Goal: Transaction & Acquisition: Download file/media

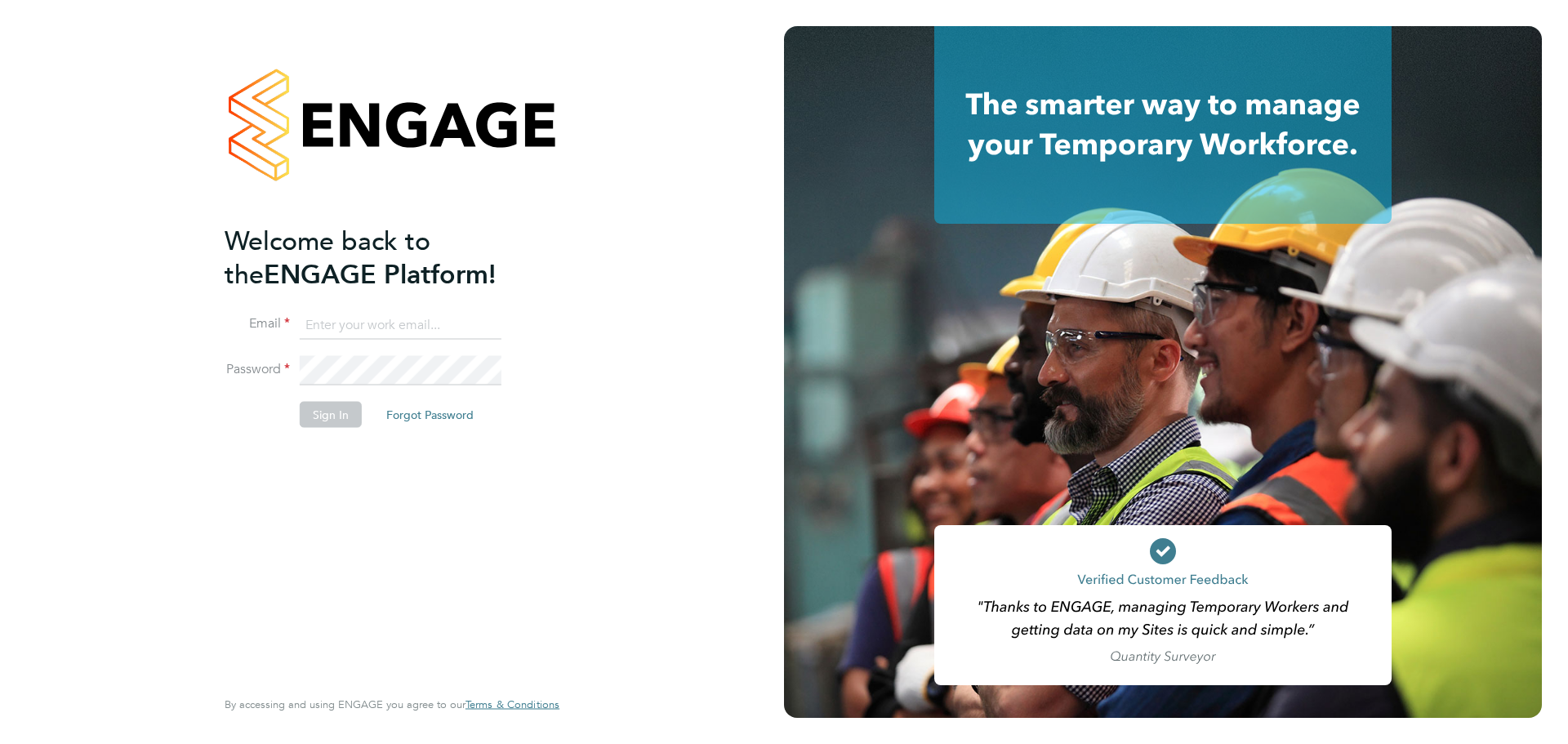
type input "Emily.Summerfield@wates.co.uk"
click at [334, 404] on button "Sign In" at bounding box center [331, 414] width 62 height 26
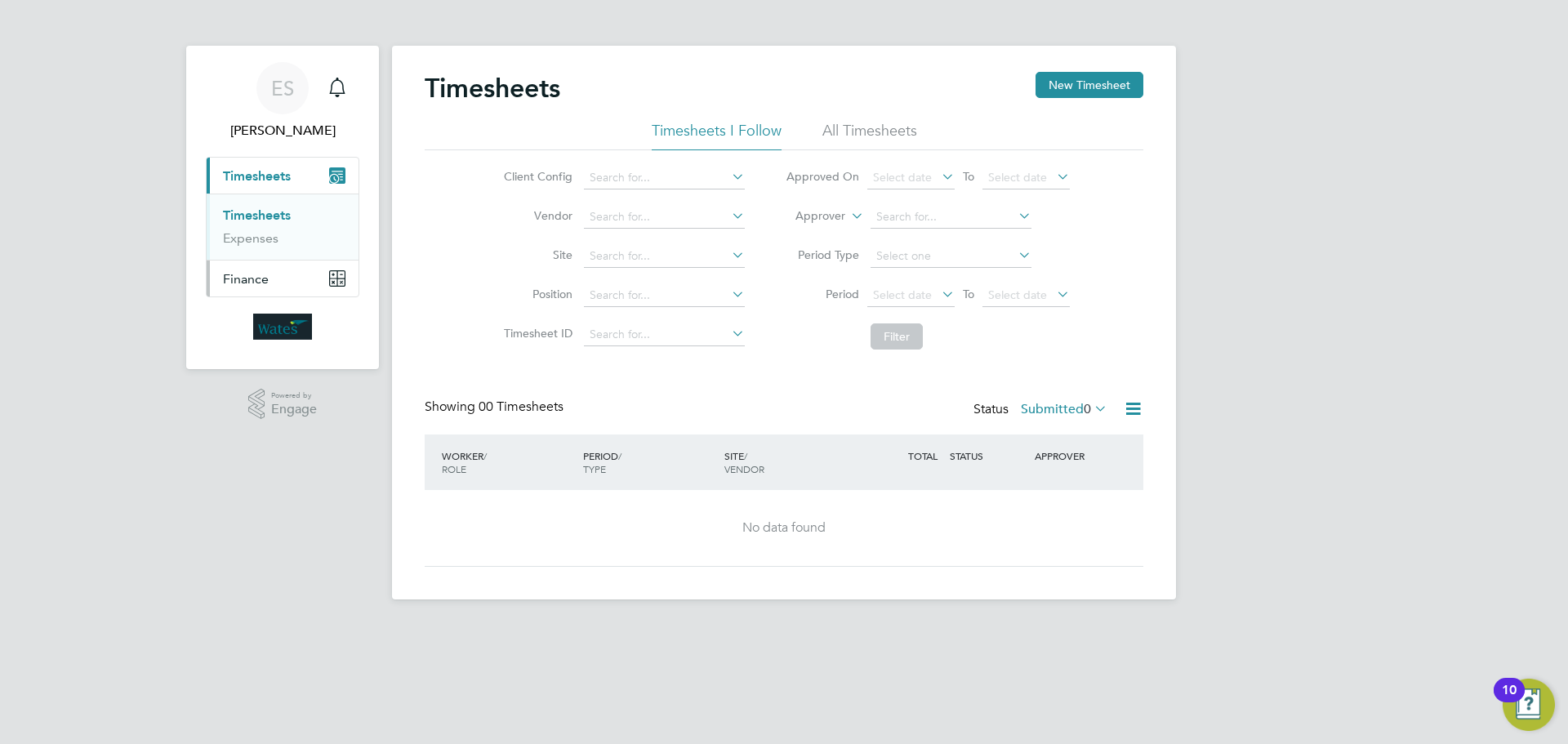
click at [310, 269] on button "Finance" at bounding box center [283, 278] width 152 height 36
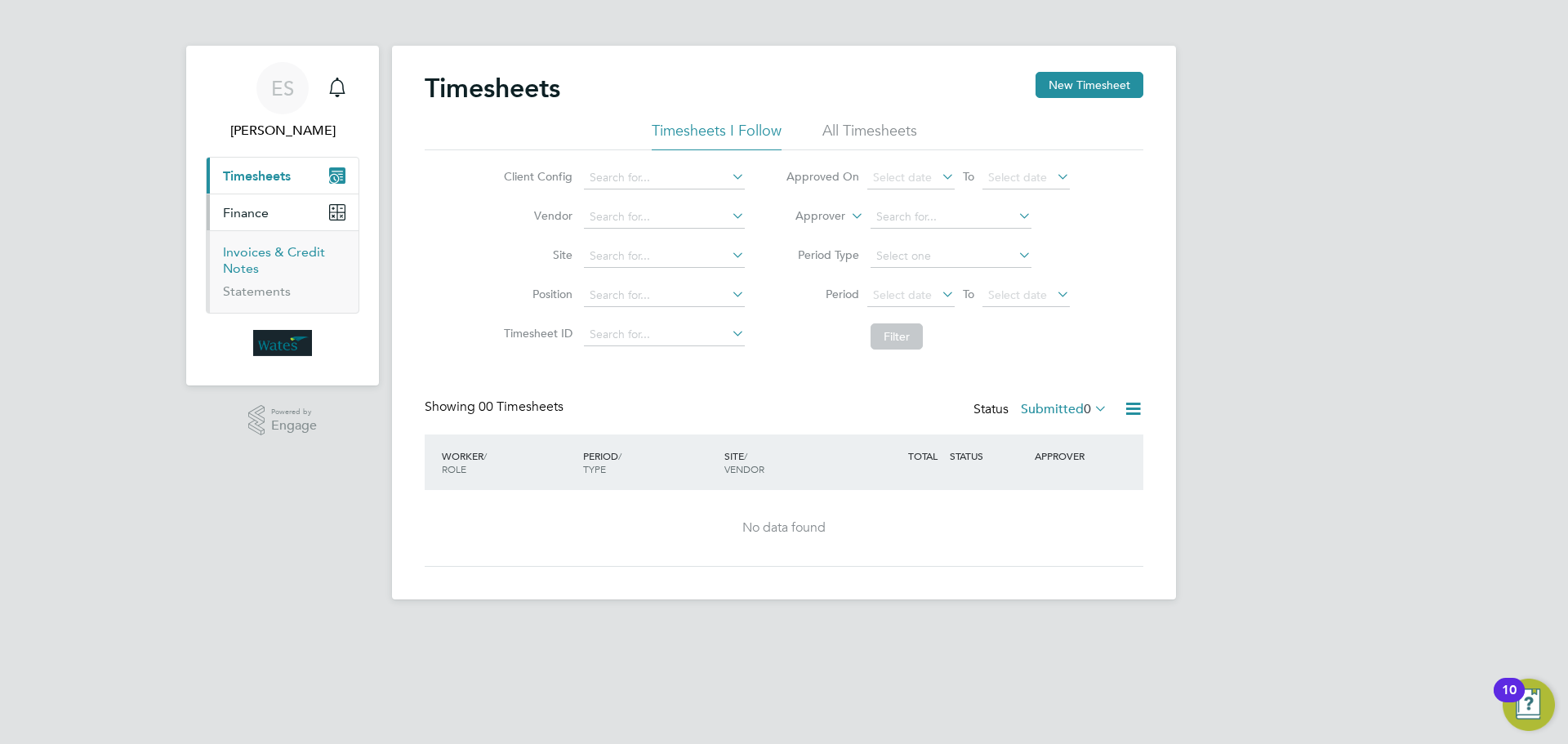
click at [252, 248] on link "Invoices & Credit Notes" at bounding box center [274, 259] width 102 height 32
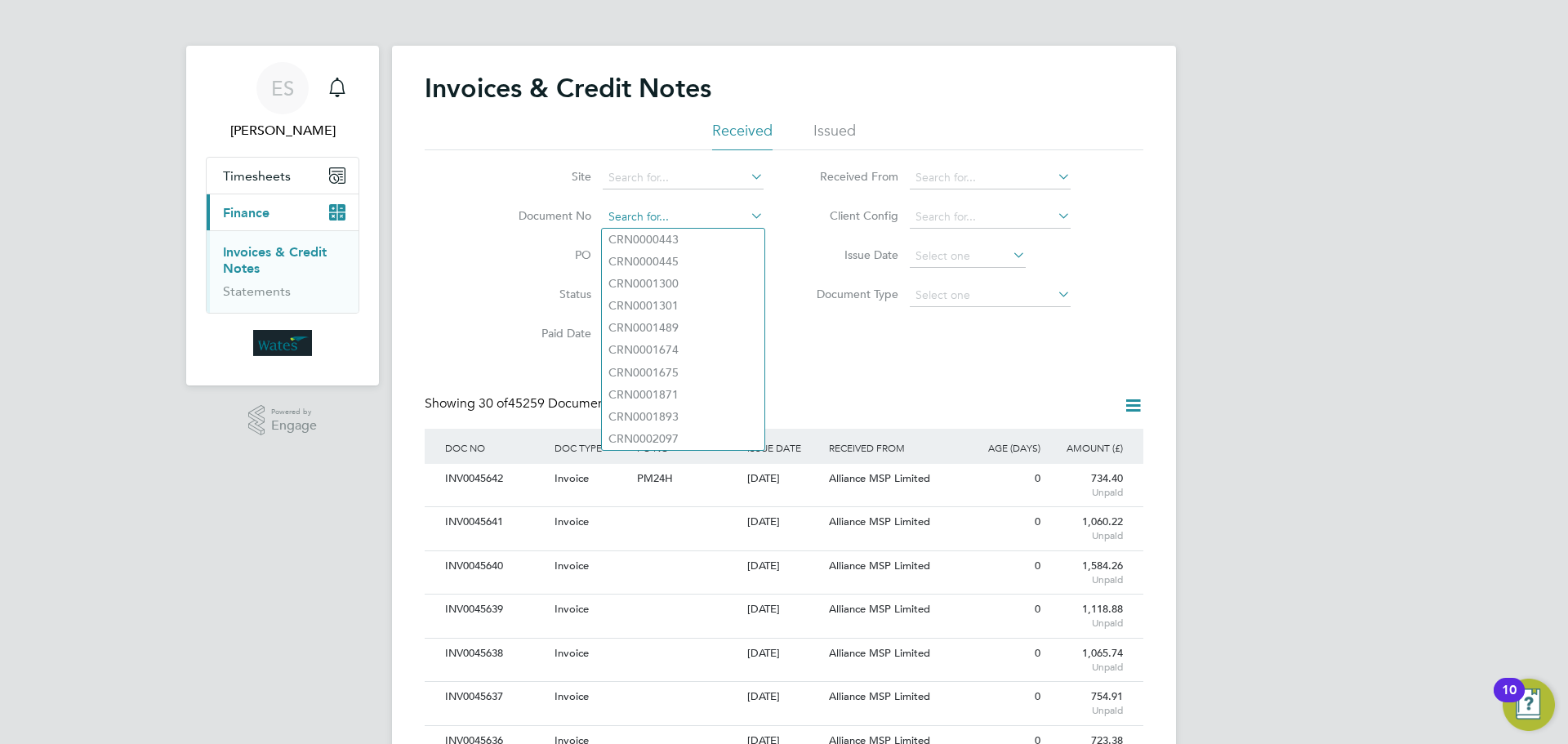
paste input "INV0045613"
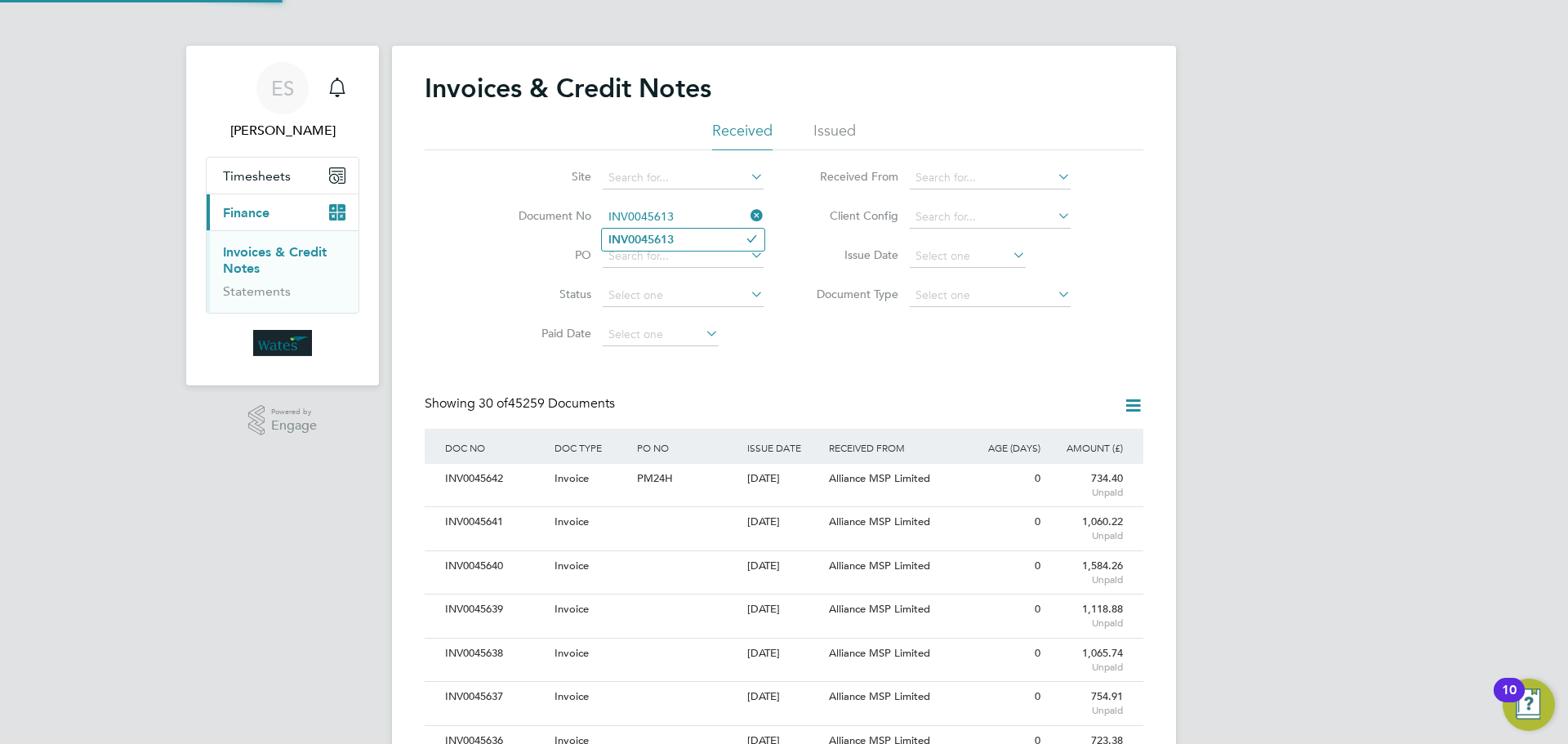
type input "INV0045613"
click at [638, 237] on b "INV0045613" at bounding box center [641, 240] width 65 height 14
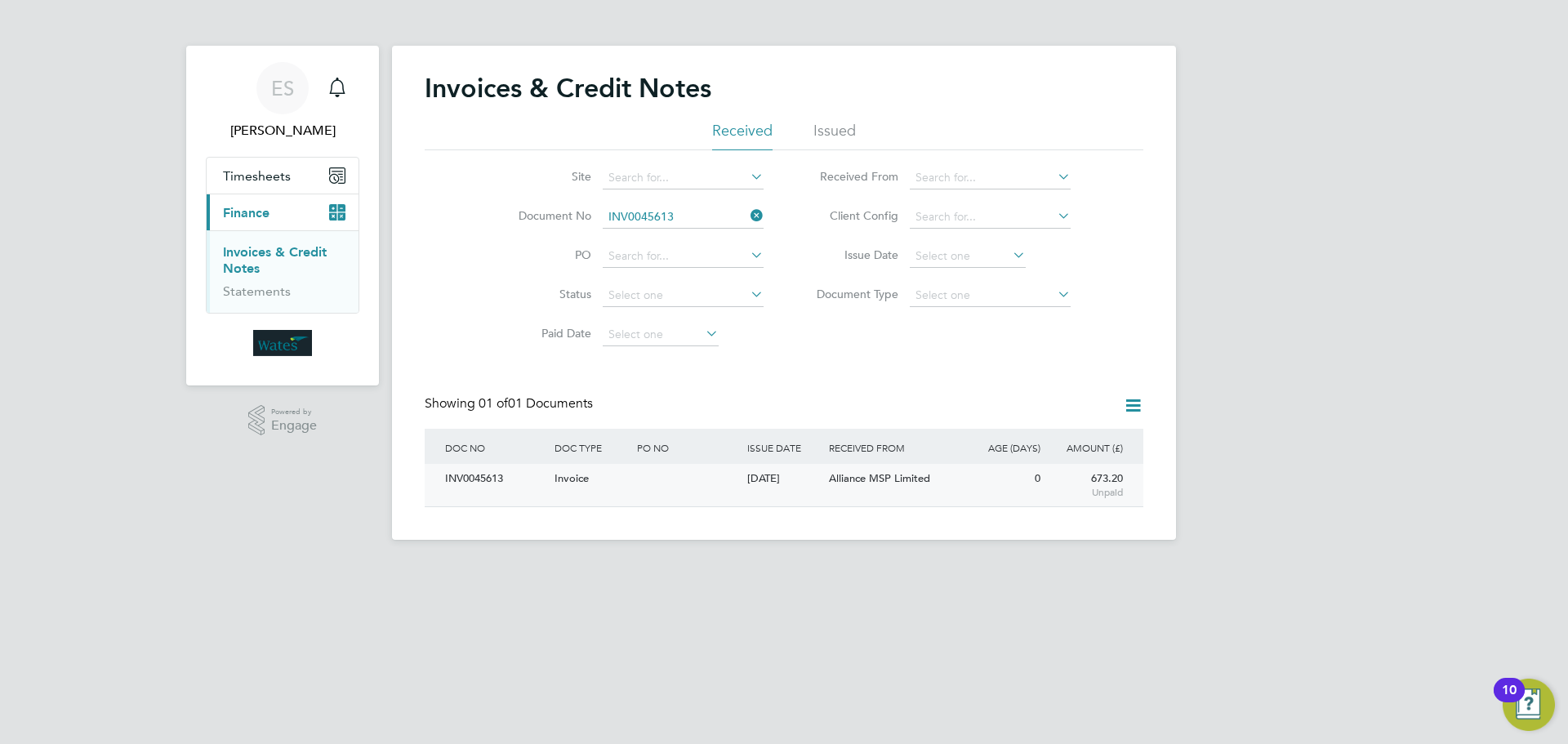
click at [497, 479] on div "INV0045613" at bounding box center [496, 479] width 109 height 30
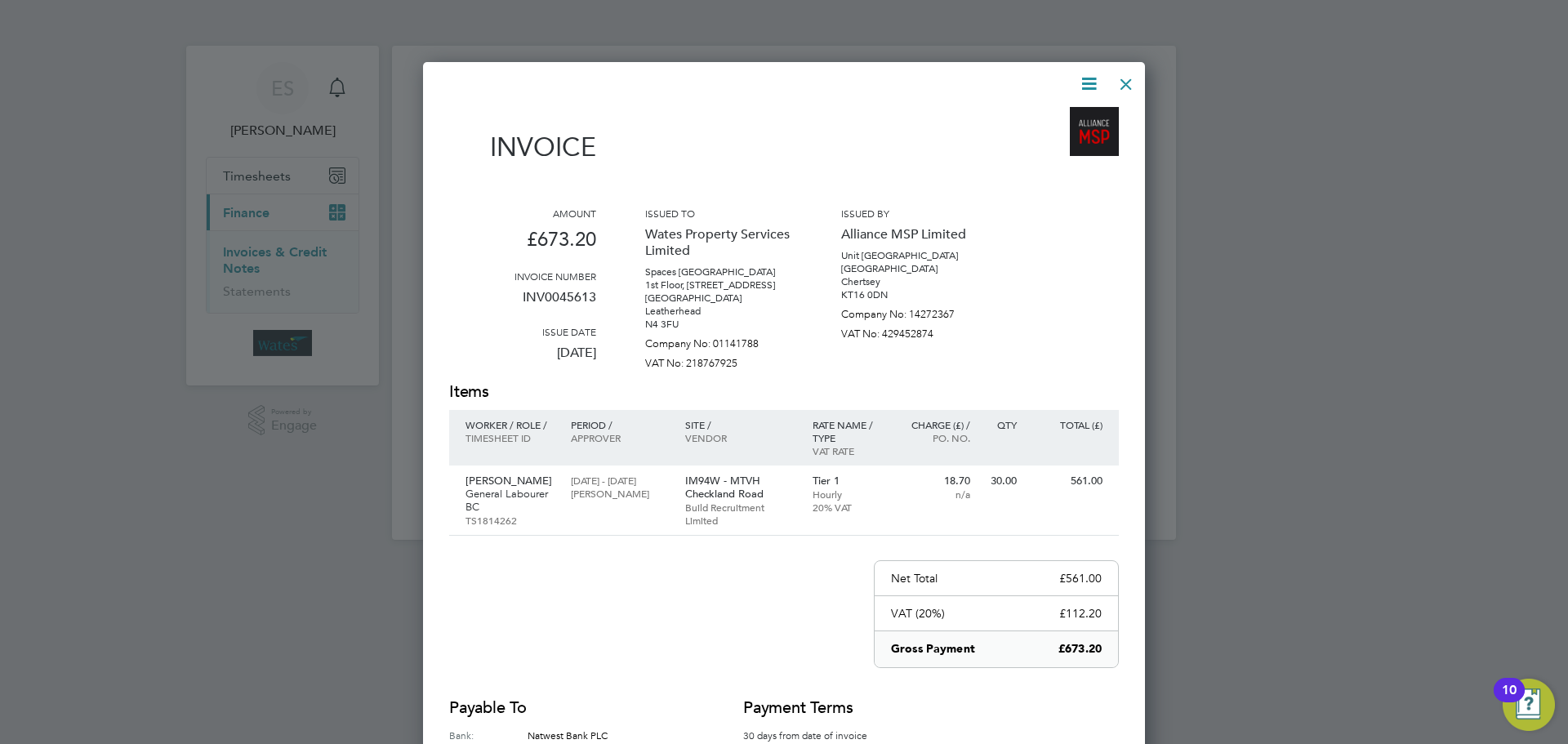
click at [1081, 74] on icon at bounding box center [1089, 83] width 20 height 20
click at [1053, 118] on li "Download Invoice" at bounding box center [1040, 122] width 113 height 22
click at [1081, 88] on icon at bounding box center [1089, 83] width 20 height 20
click at [1043, 140] on li "View timesheet" at bounding box center [1040, 144] width 113 height 22
click at [1122, 75] on div at bounding box center [1126, 80] width 29 height 29
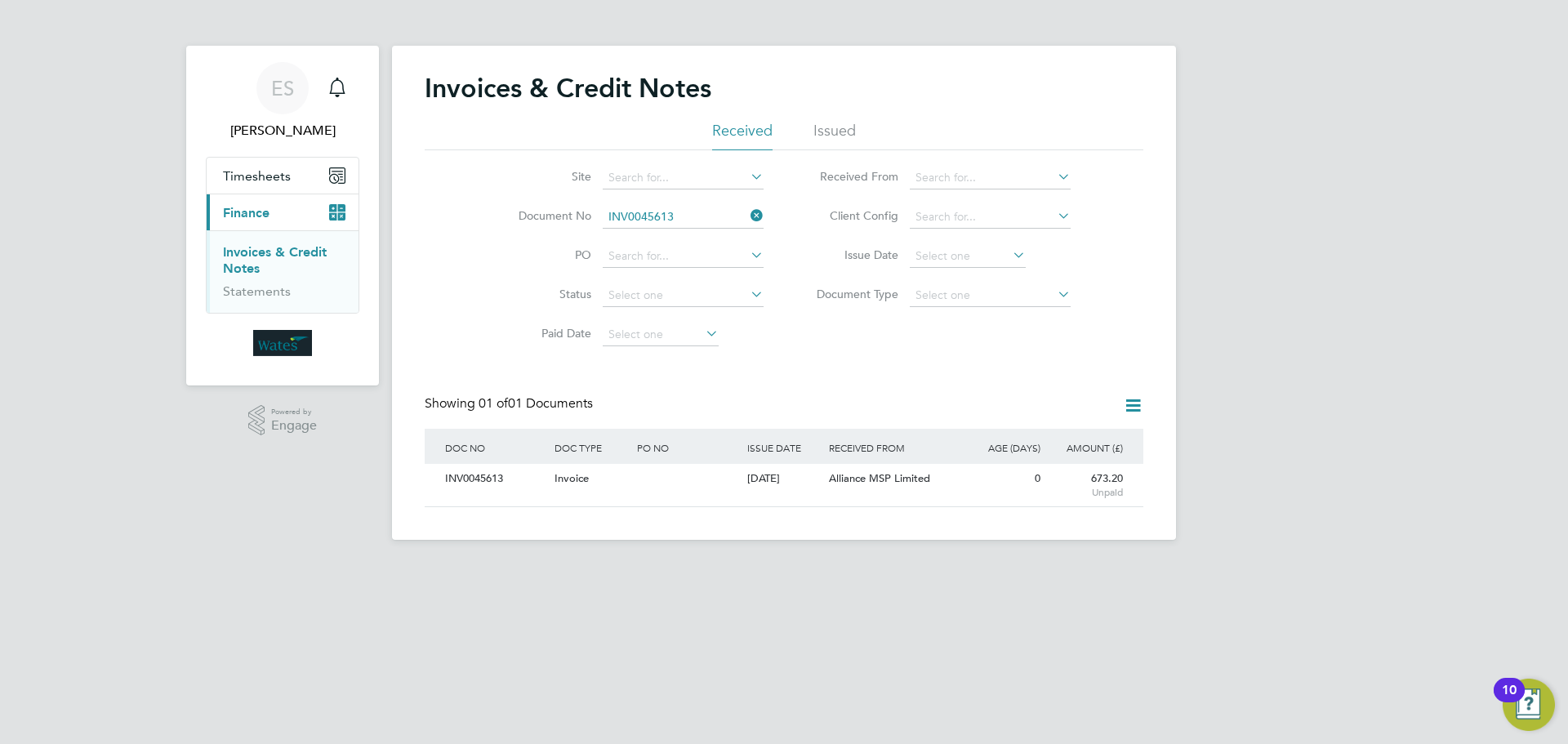
click at [747, 209] on icon at bounding box center [747, 215] width 0 height 22
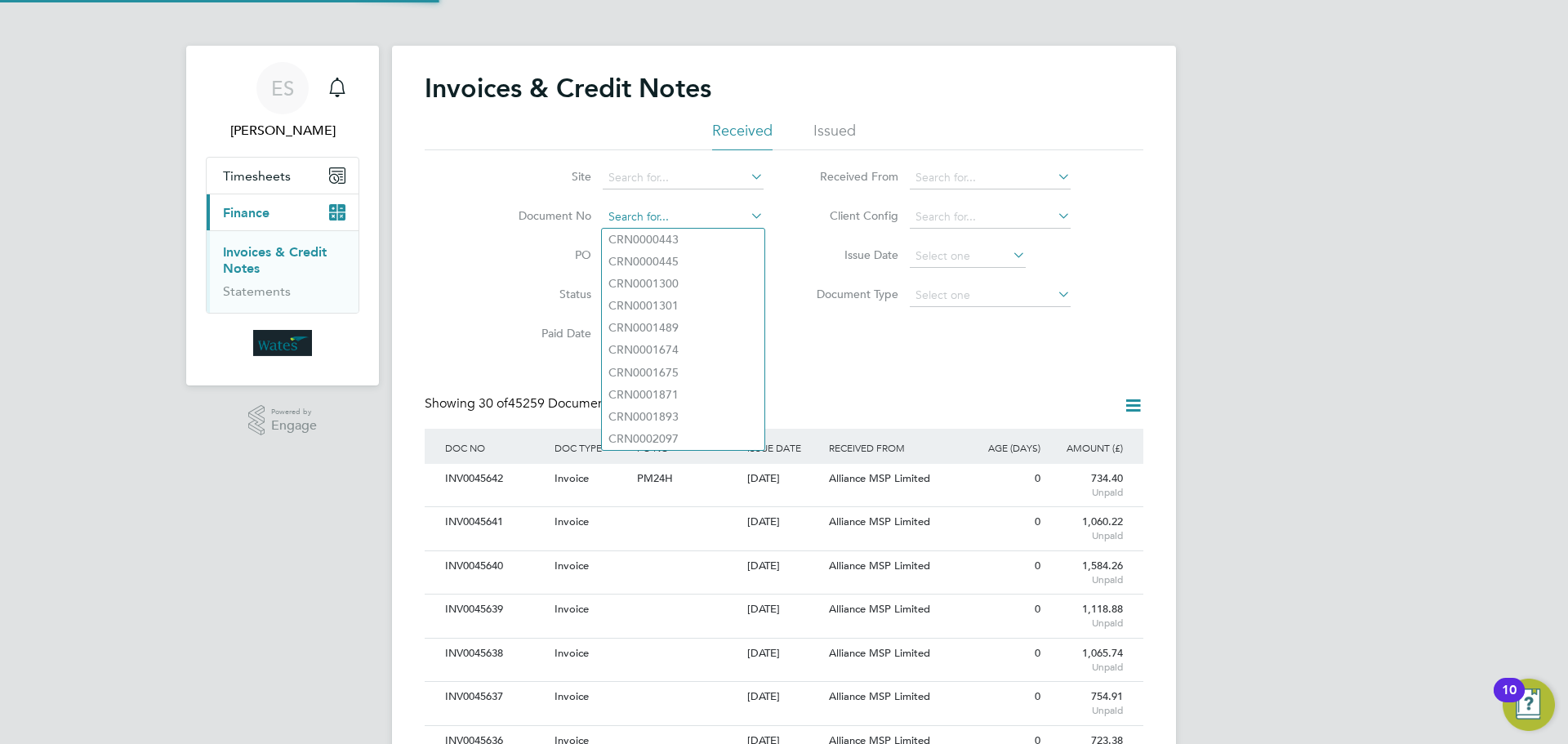
scroll to position [31, 138]
paste input "INV0045614"
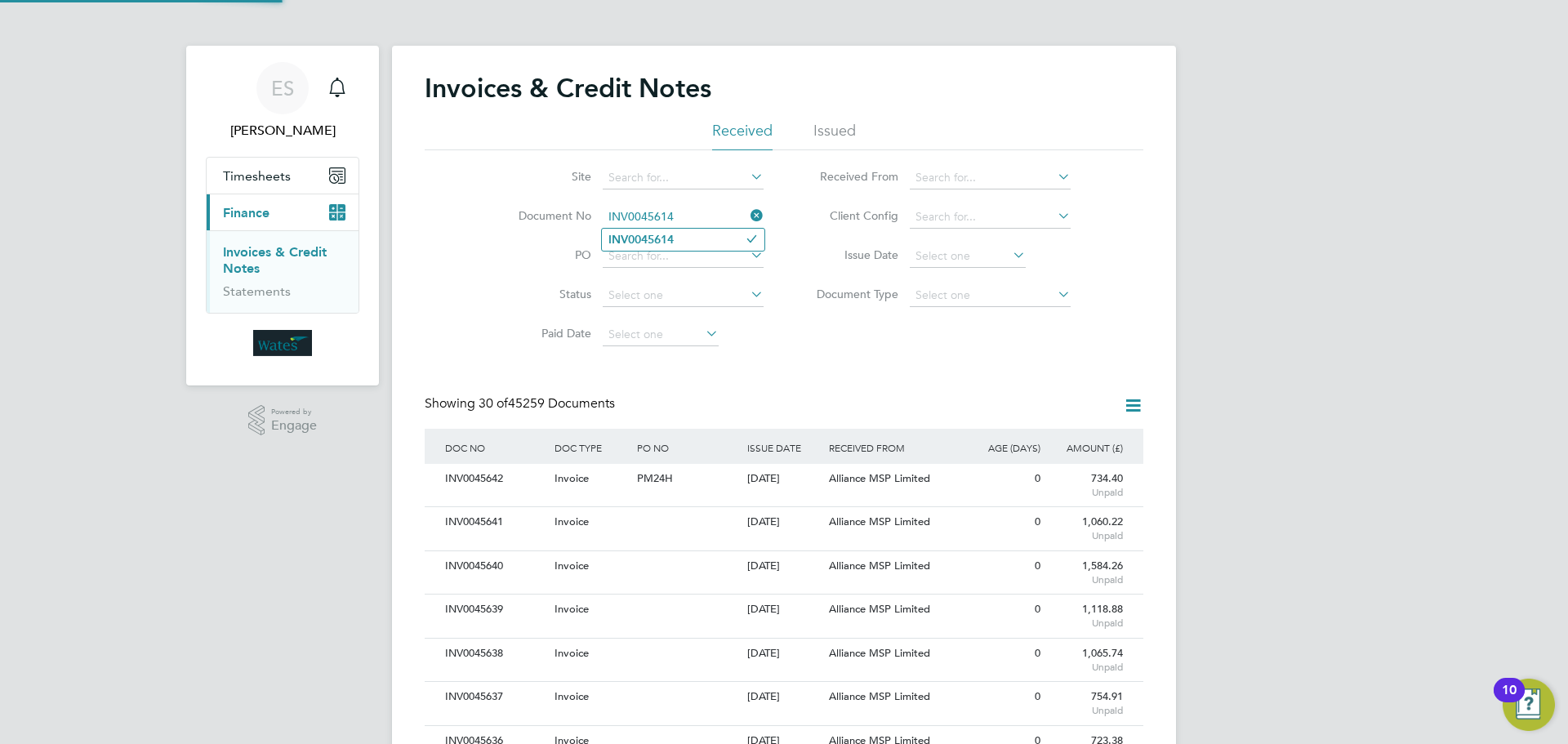
type input "INV0045614"
click at [706, 243] on li "INV0045614" at bounding box center [683, 239] width 163 height 22
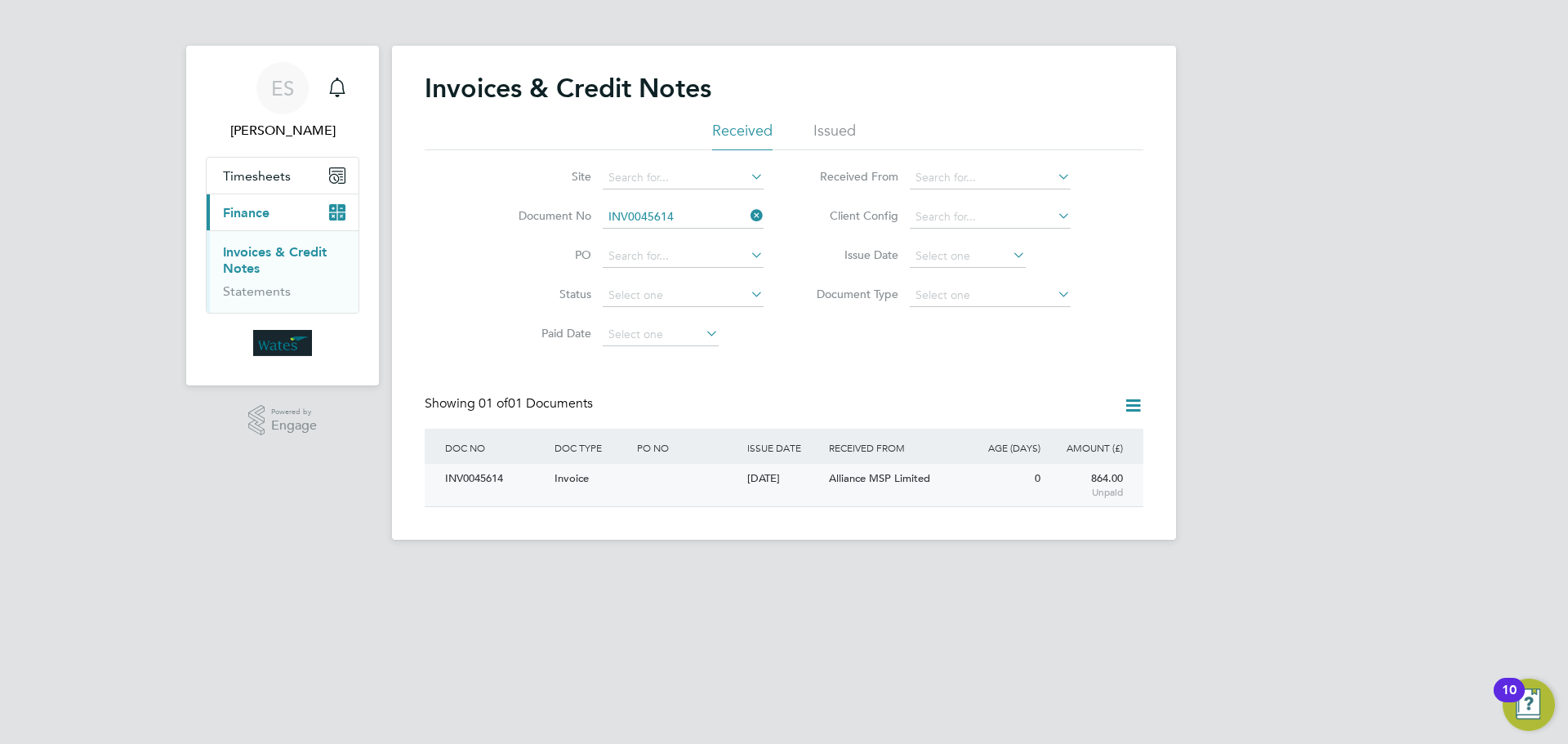
click at [489, 473] on div "INV0045614" at bounding box center [496, 479] width 109 height 30
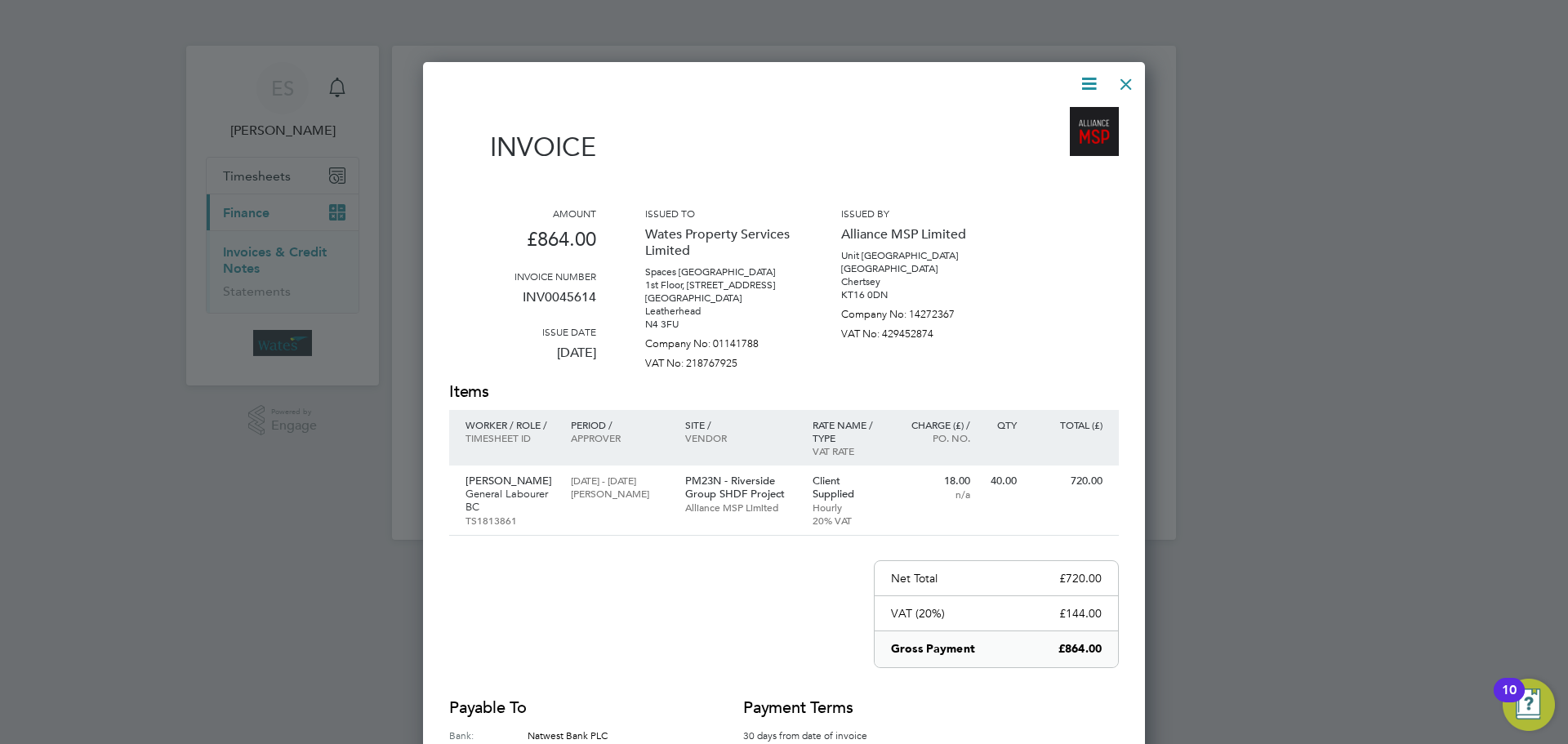
click at [1095, 78] on icon at bounding box center [1089, 83] width 20 height 20
click at [1042, 113] on li "Download Invoice" at bounding box center [1040, 122] width 113 height 22
click at [1085, 82] on icon at bounding box center [1089, 83] width 20 height 20
click at [1046, 137] on li "View timesheet" at bounding box center [1040, 144] width 113 height 22
click at [1123, 82] on div at bounding box center [1126, 80] width 29 height 29
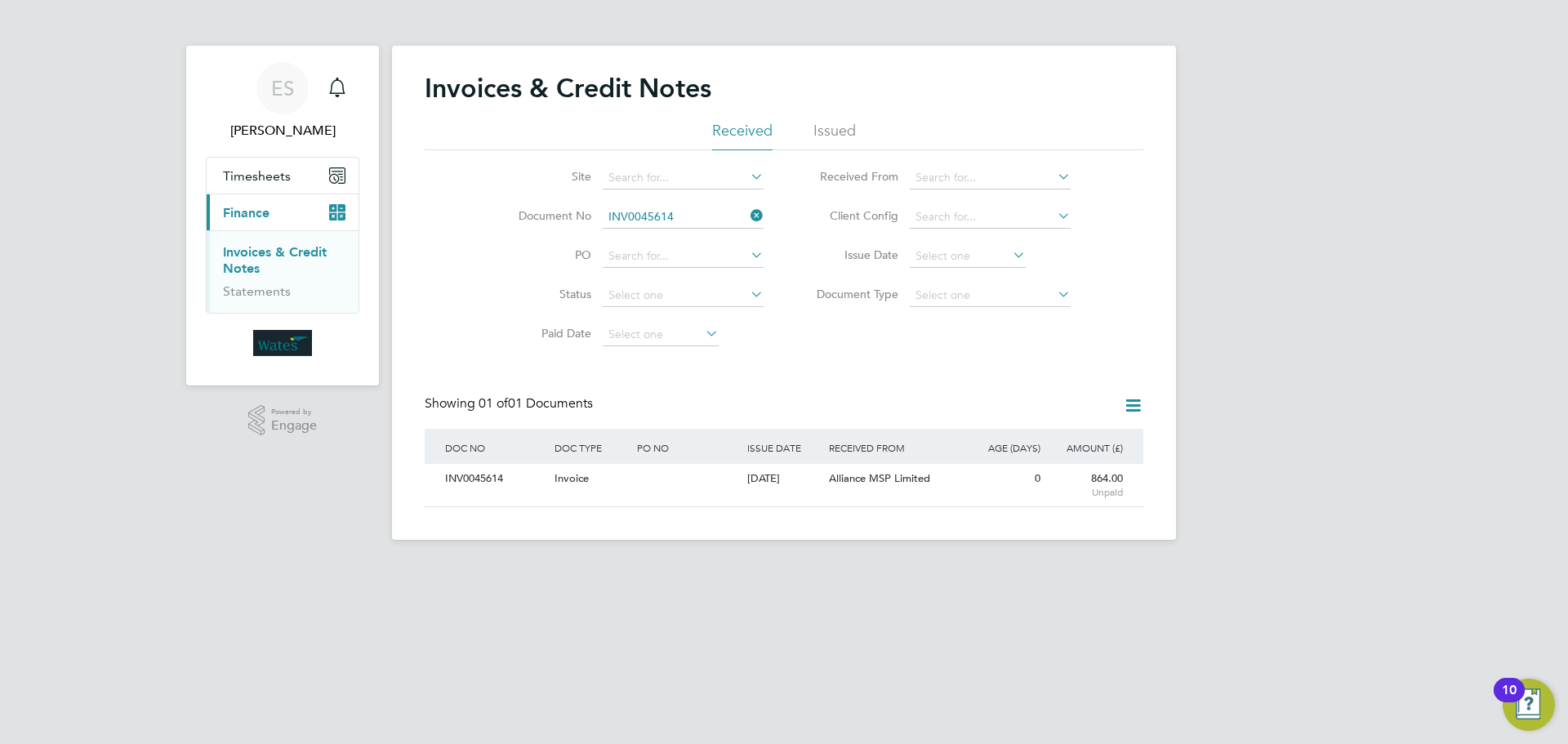
click at [747, 212] on icon at bounding box center [747, 215] width 0 height 22
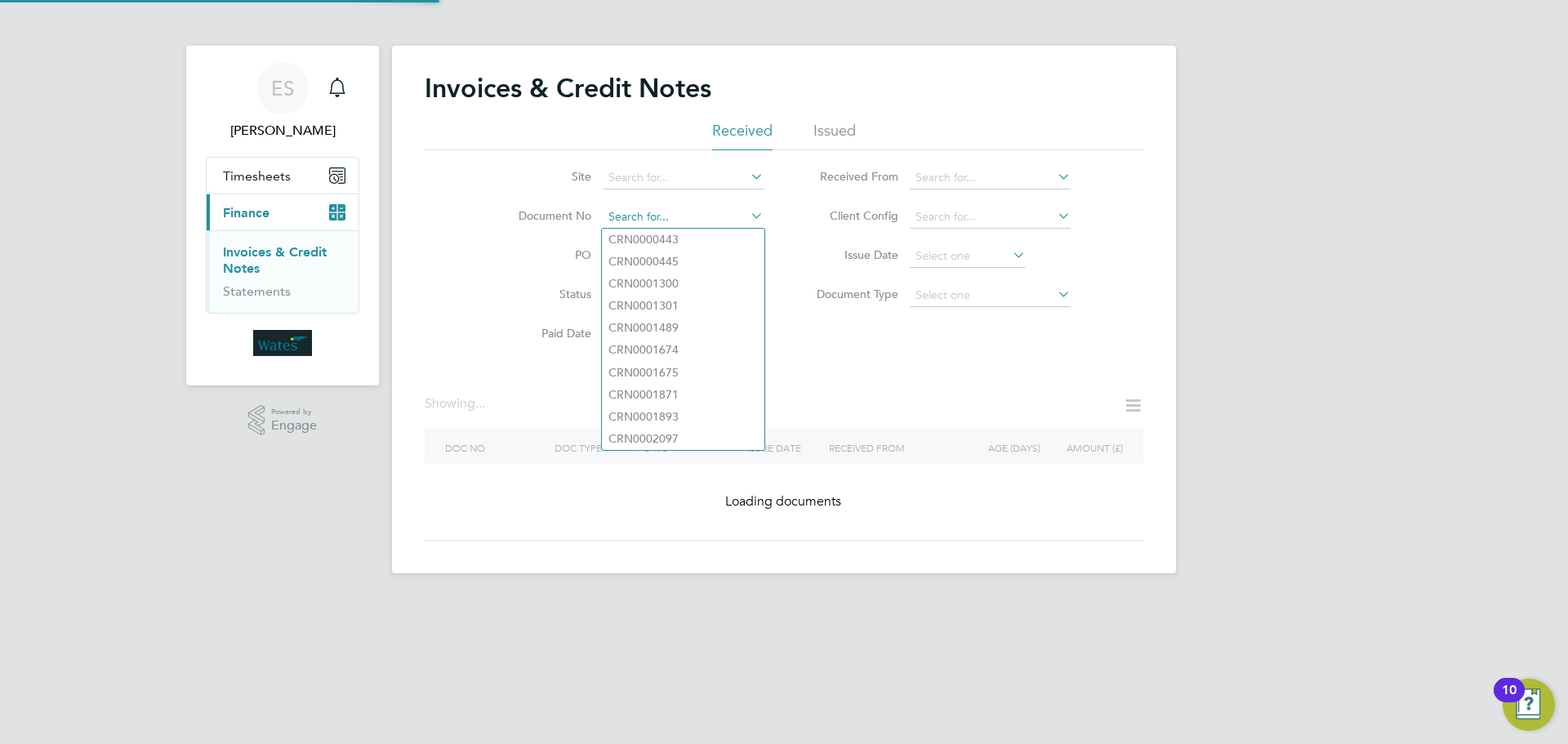
paste input "INV0045615"
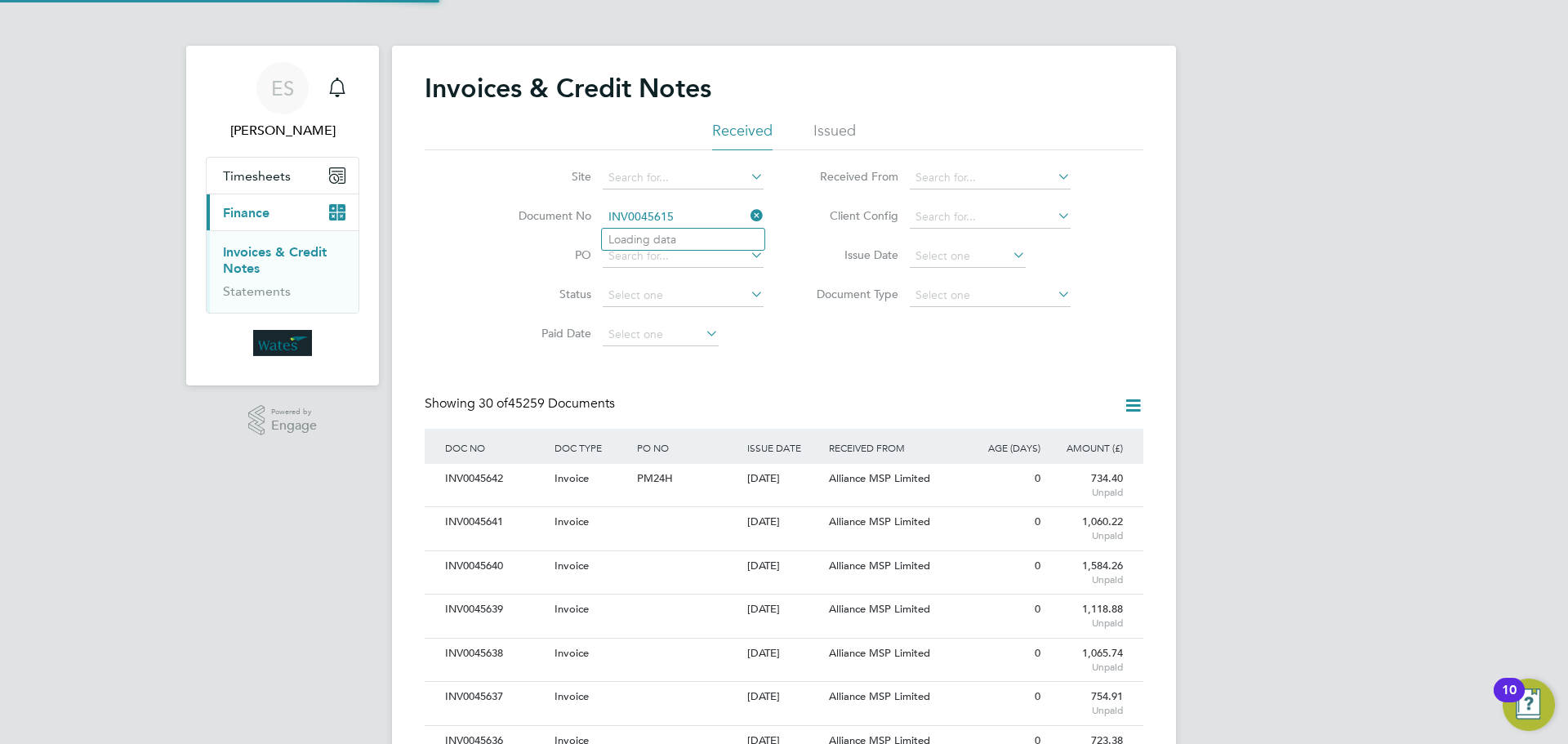
scroll to position [31, 138]
type input "INV0045615"
click at [693, 237] on li "INV0045615" at bounding box center [683, 239] width 163 height 22
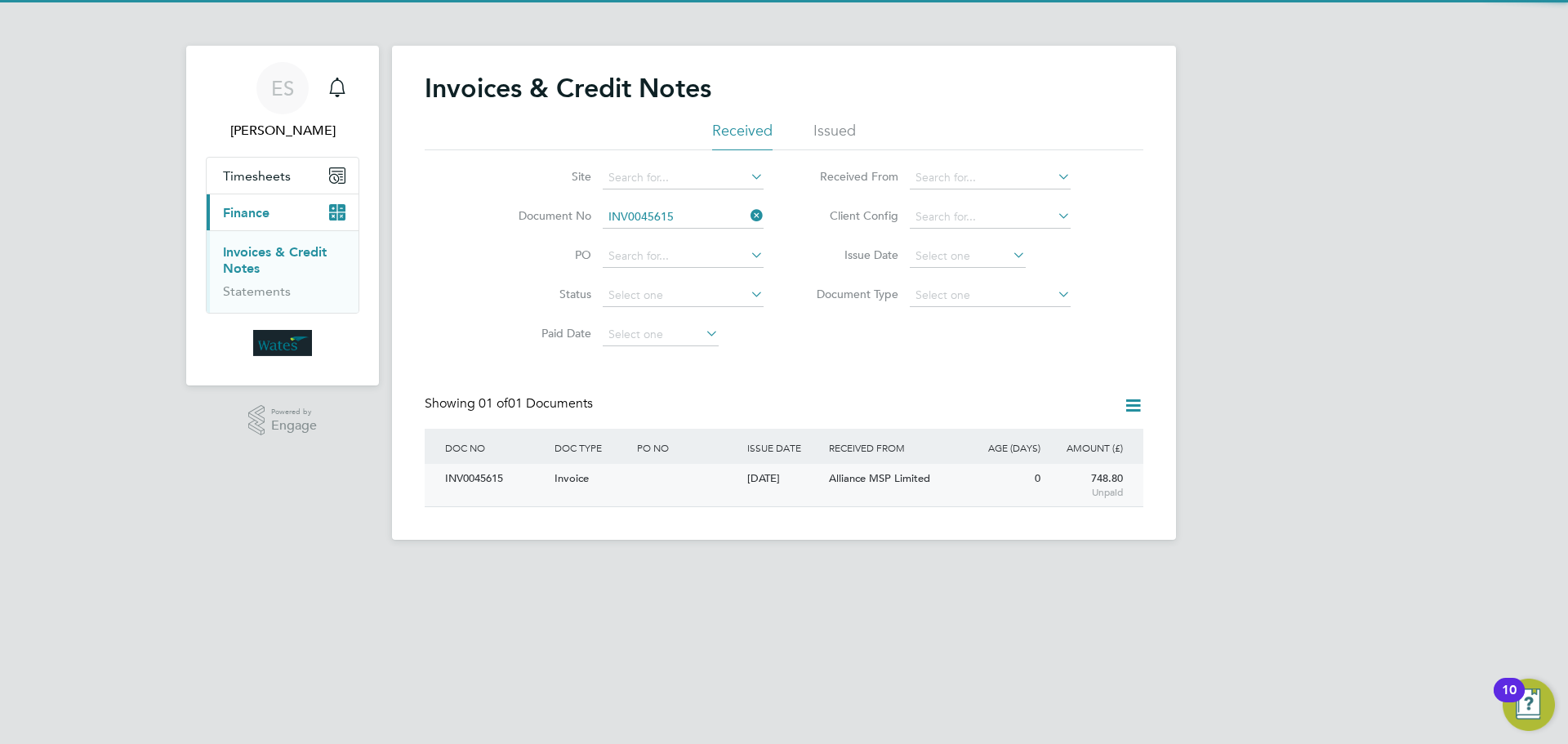
click at [504, 476] on div "INV0045615" at bounding box center [496, 479] width 109 height 30
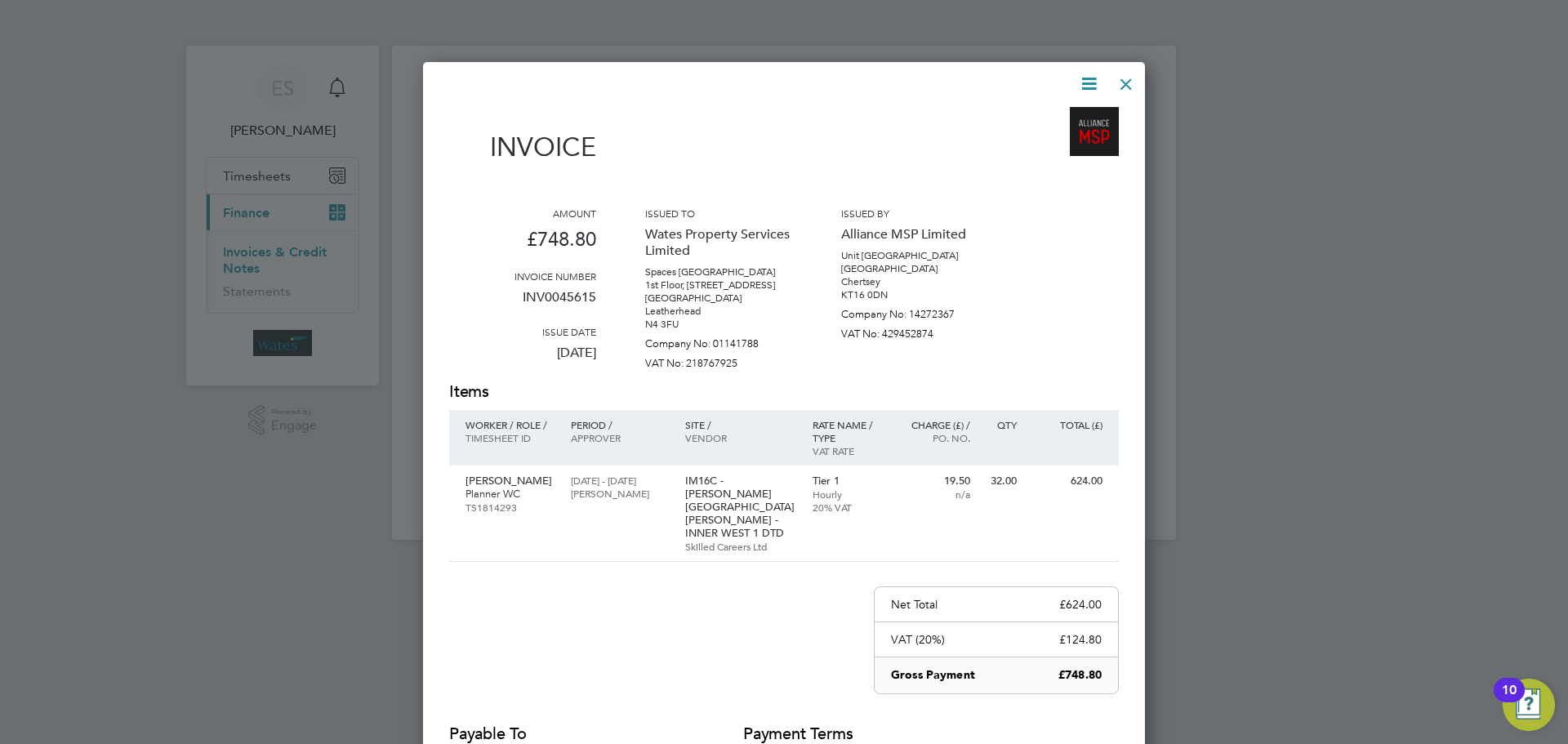
click at [1083, 78] on icon at bounding box center [1089, 83] width 20 height 20
click at [1060, 118] on li "Download Invoice" at bounding box center [1040, 122] width 113 height 22
click at [1081, 86] on icon at bounding box center [1089, 83] width 20 height 20
click at [1055, 142] on li "View timesheet" at bounding box center [1040, 144] width 113 height 22
click at [1116, 86] on div at bounding box center [1126, 80] width 29 height 29
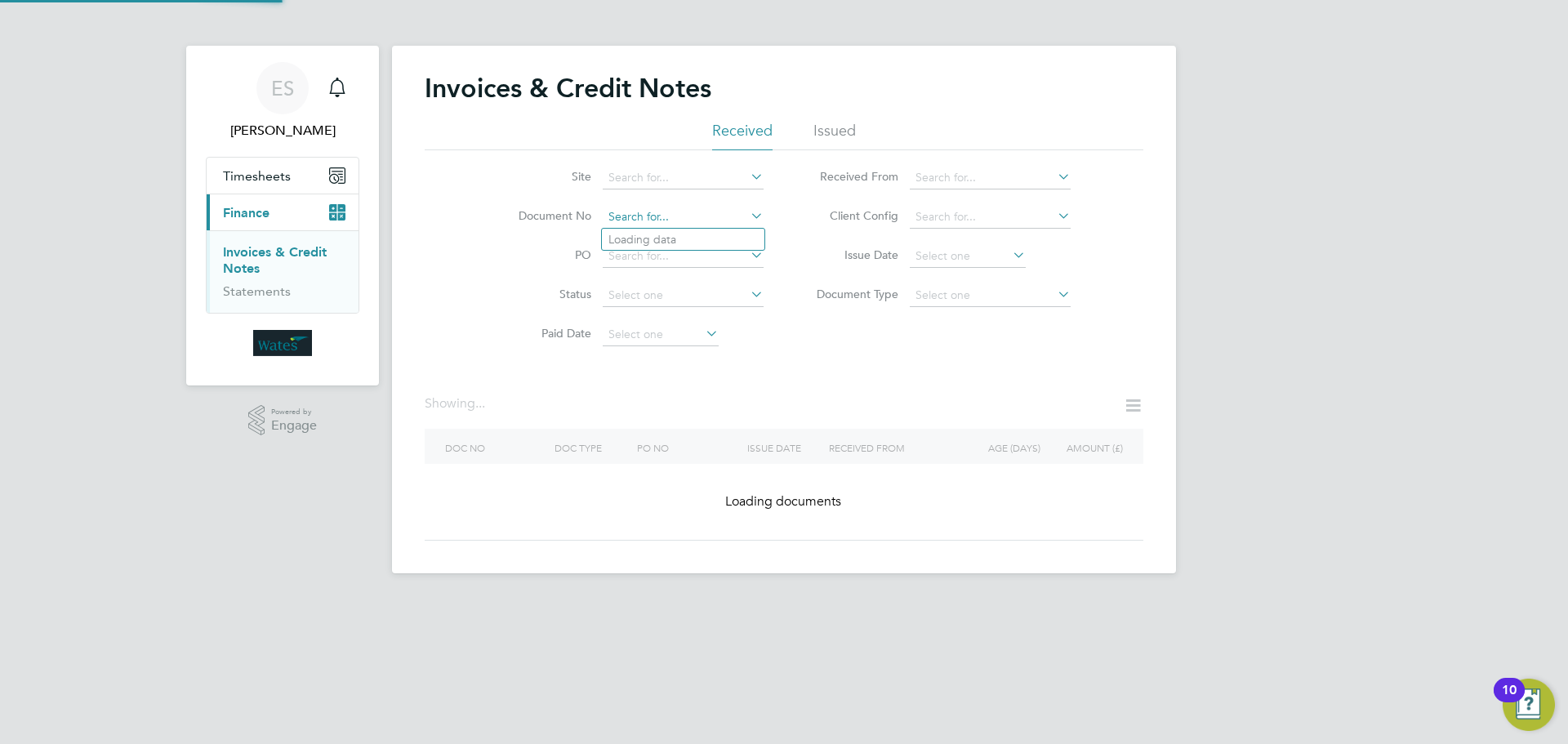
click at [740, 221] on input at bounding box center [683, 216] width 161 height 22
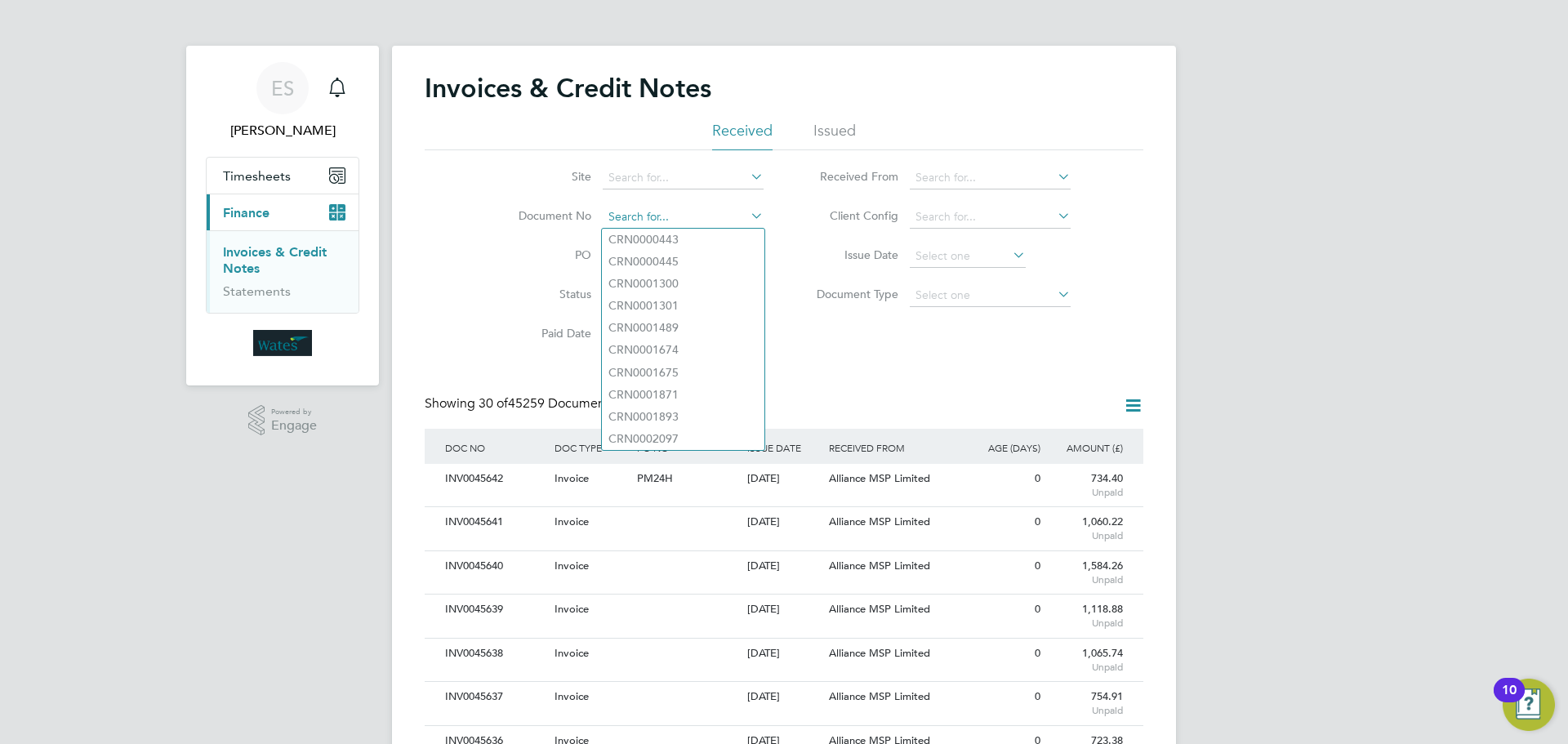
paste input "INV0045616"
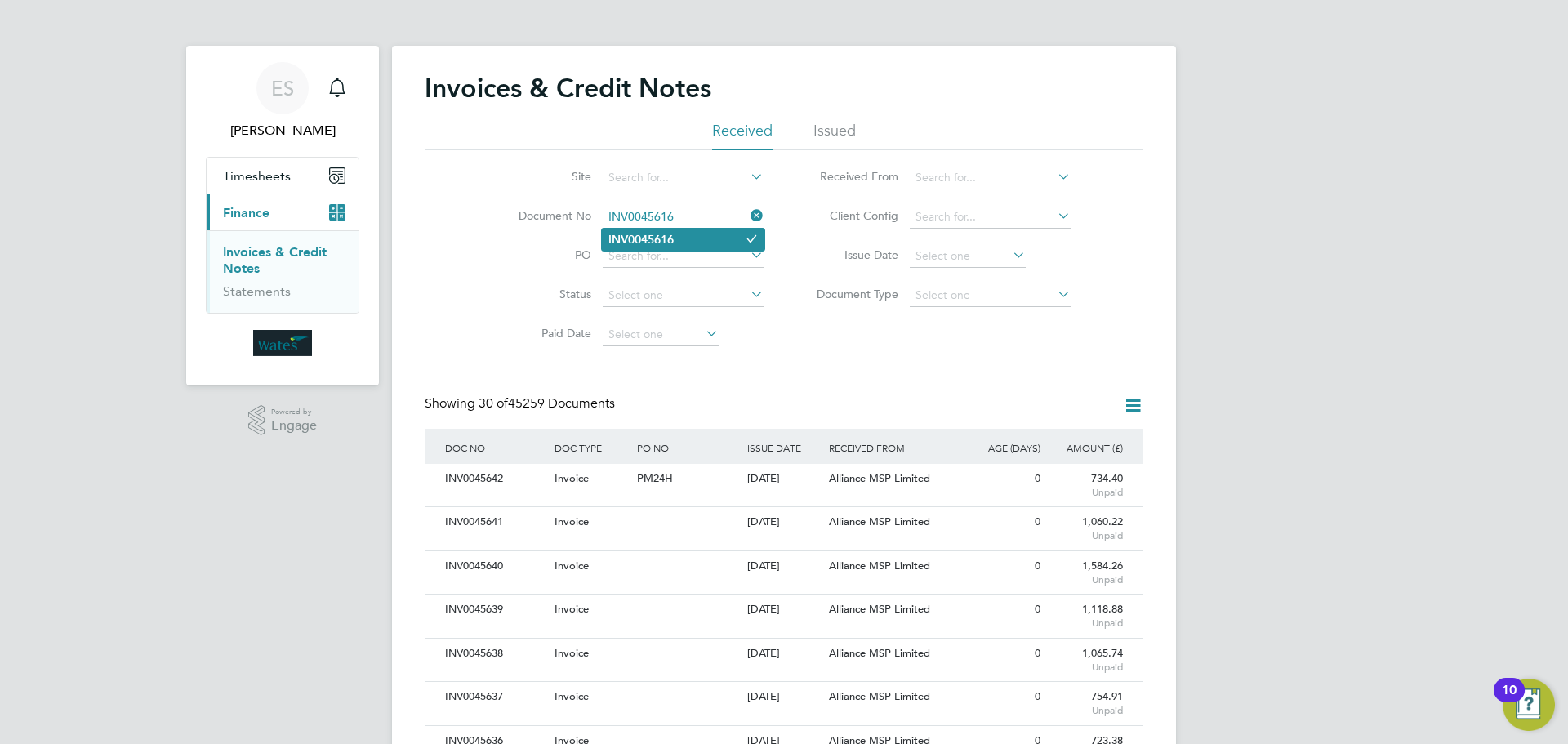
type input "INV0045616"
click at [700, 242] on li "INV0045616" at bounding box center [683, 239] width 163 height 22
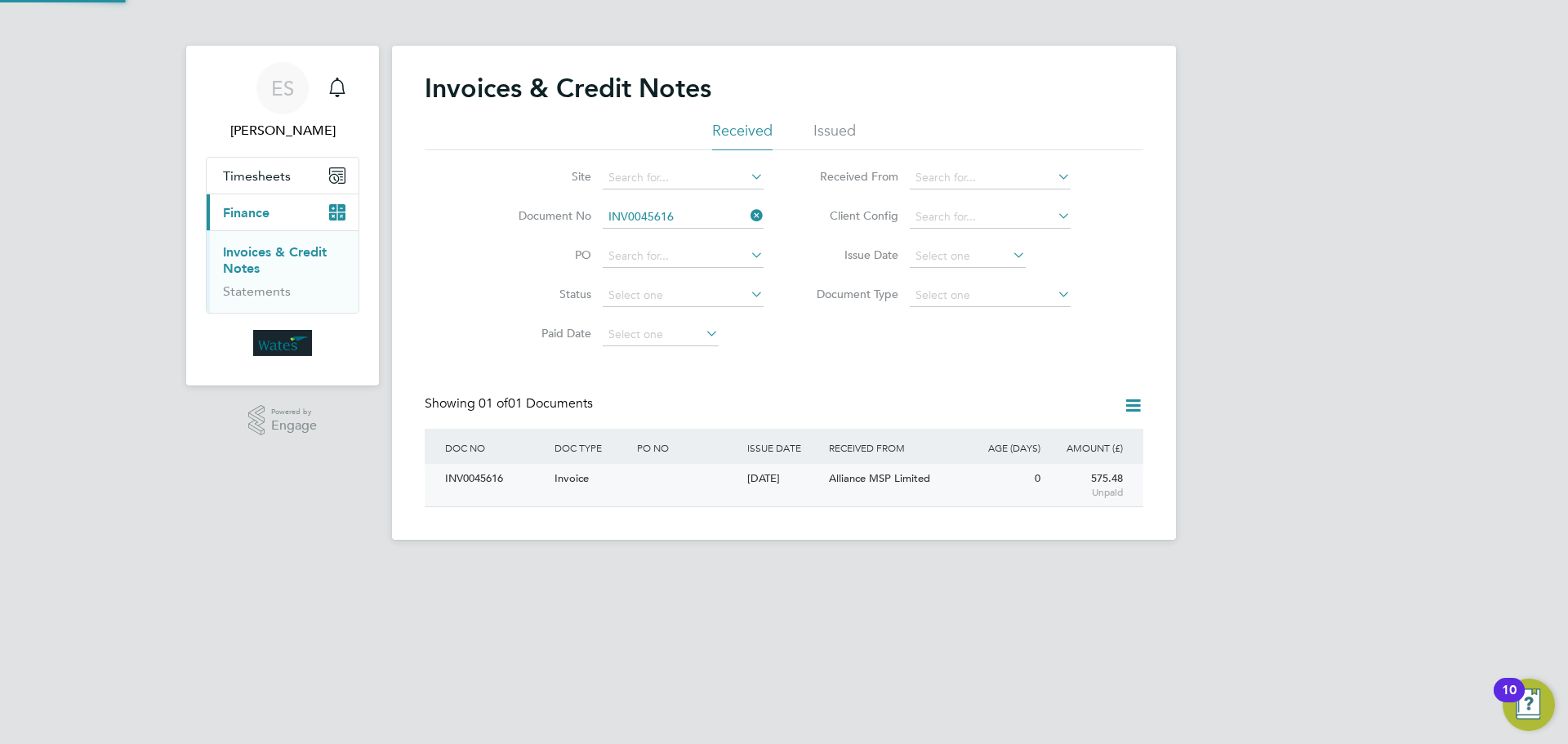
click at [496, 479] on div "INV0045616" at bounding box center [496, 479] width 109 height 30
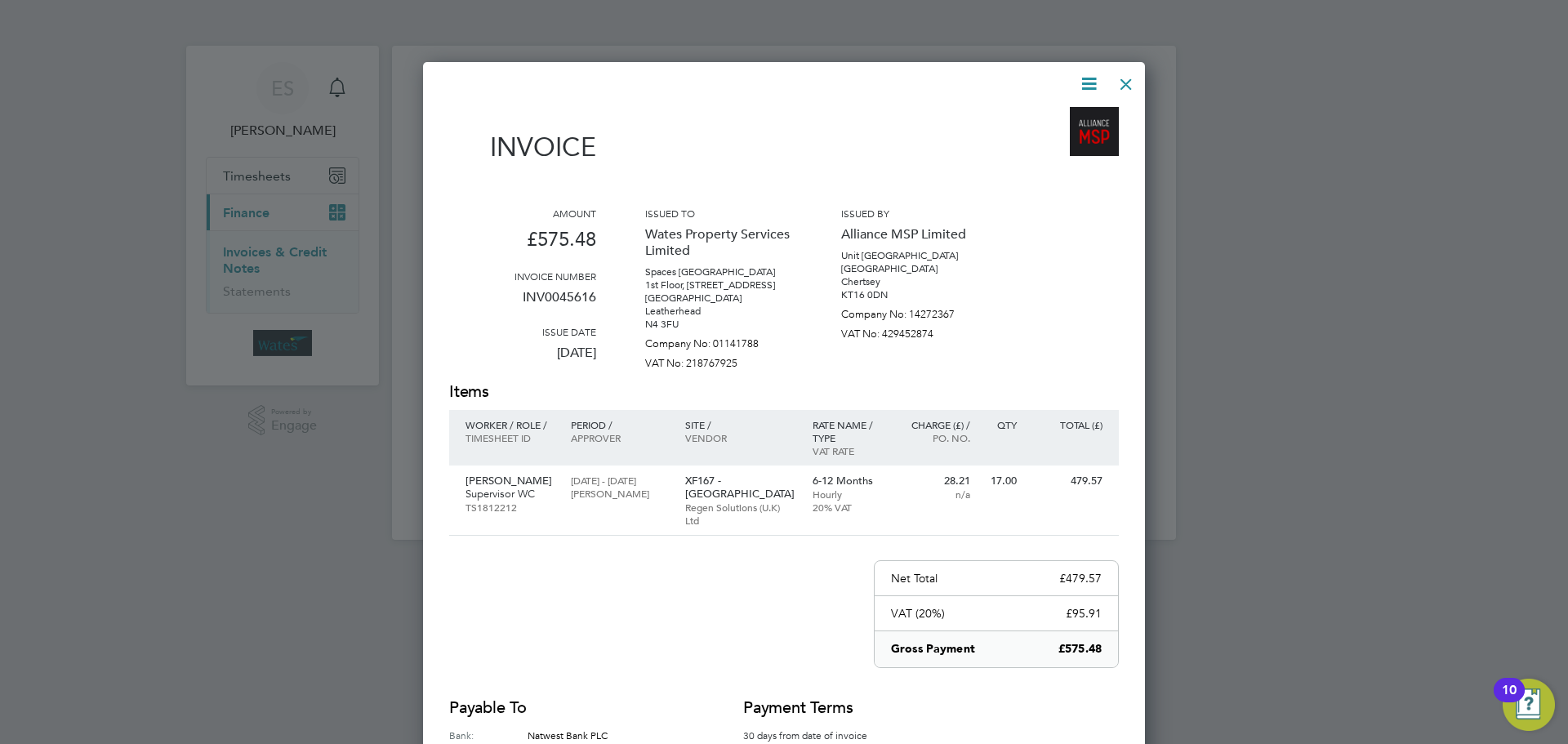
click at [1086, 73] on icon at bounding box center [1089, 83] width 20 height 20
click at [1063, 117] on li "Download Invoice" at bounding box center [1040, 122] width 113 height 22
click at [1086, 79] on icon at bounding box center [1089, 83] width 20 height 20
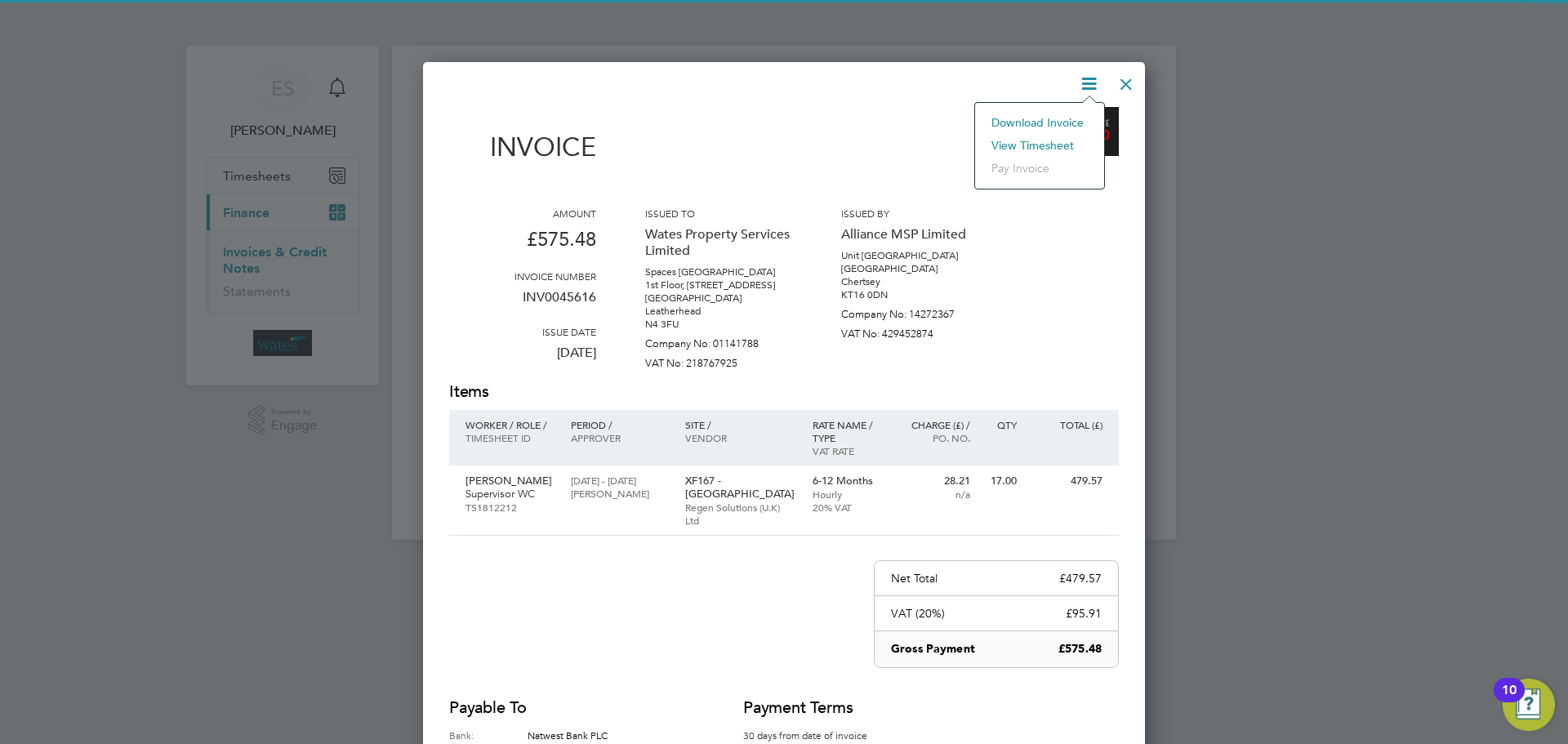
click at [1041, 141] on li "View timesheet" at bounding box center [1040, 144] width 113 height 22
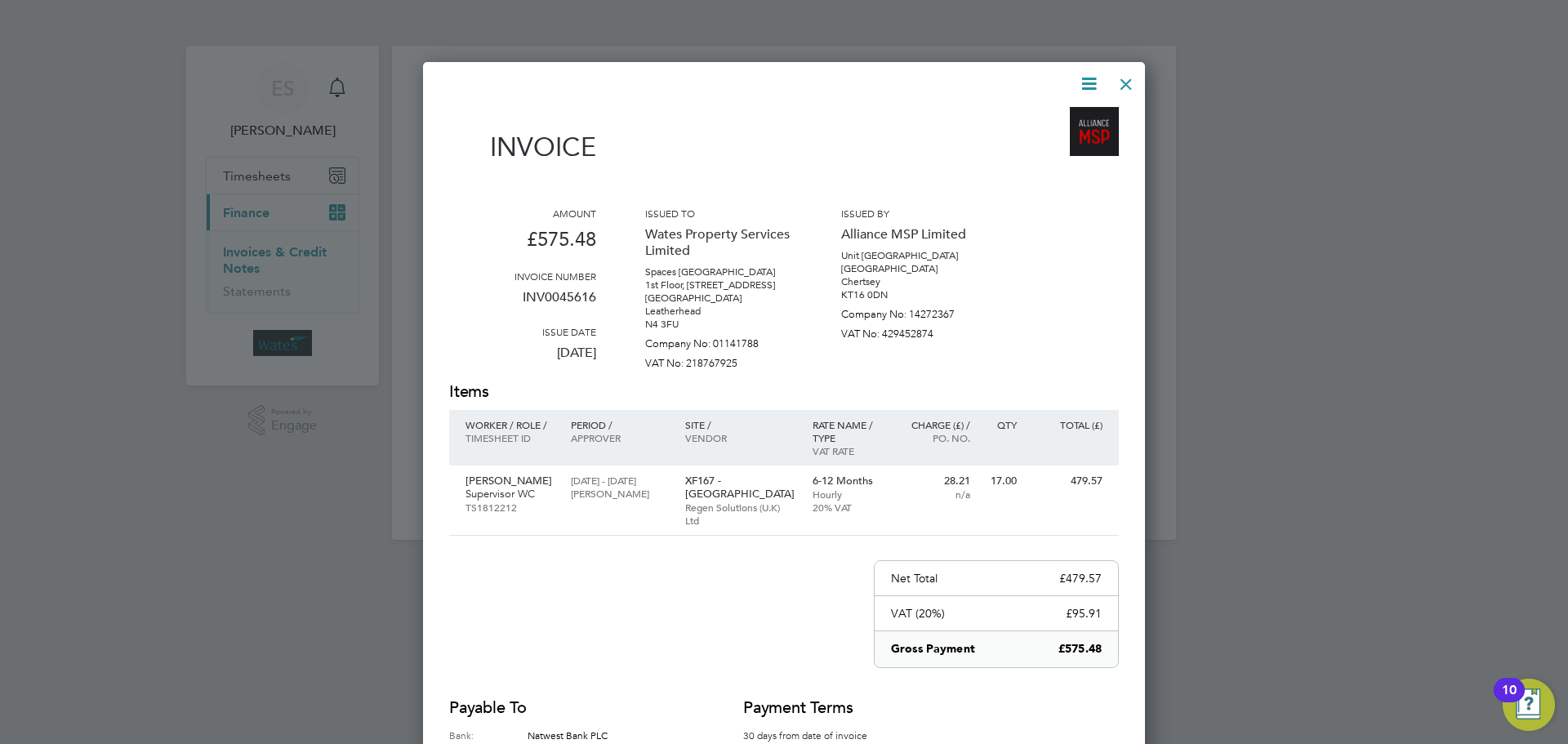
drag, startPoint x: 1124, startPoint y: 86, endPoint x: 1111, endPoint y: 93, distance: 14.8
click at [1124, 86] on div at bounding box center [1126, 80] width 29 height 29
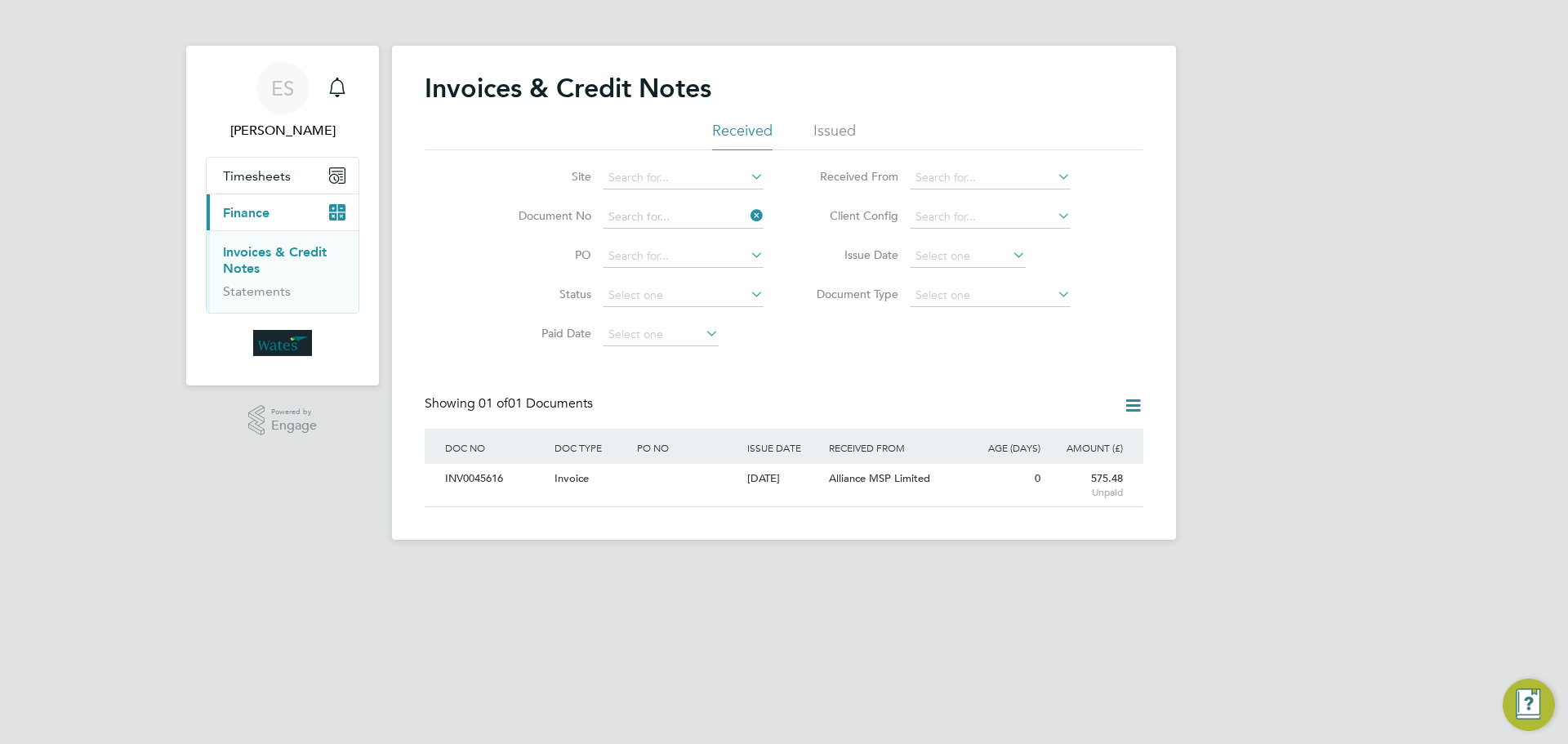
click at [749, 214] on li "Document No" at bounding box center [630, 217] width 307 height 39
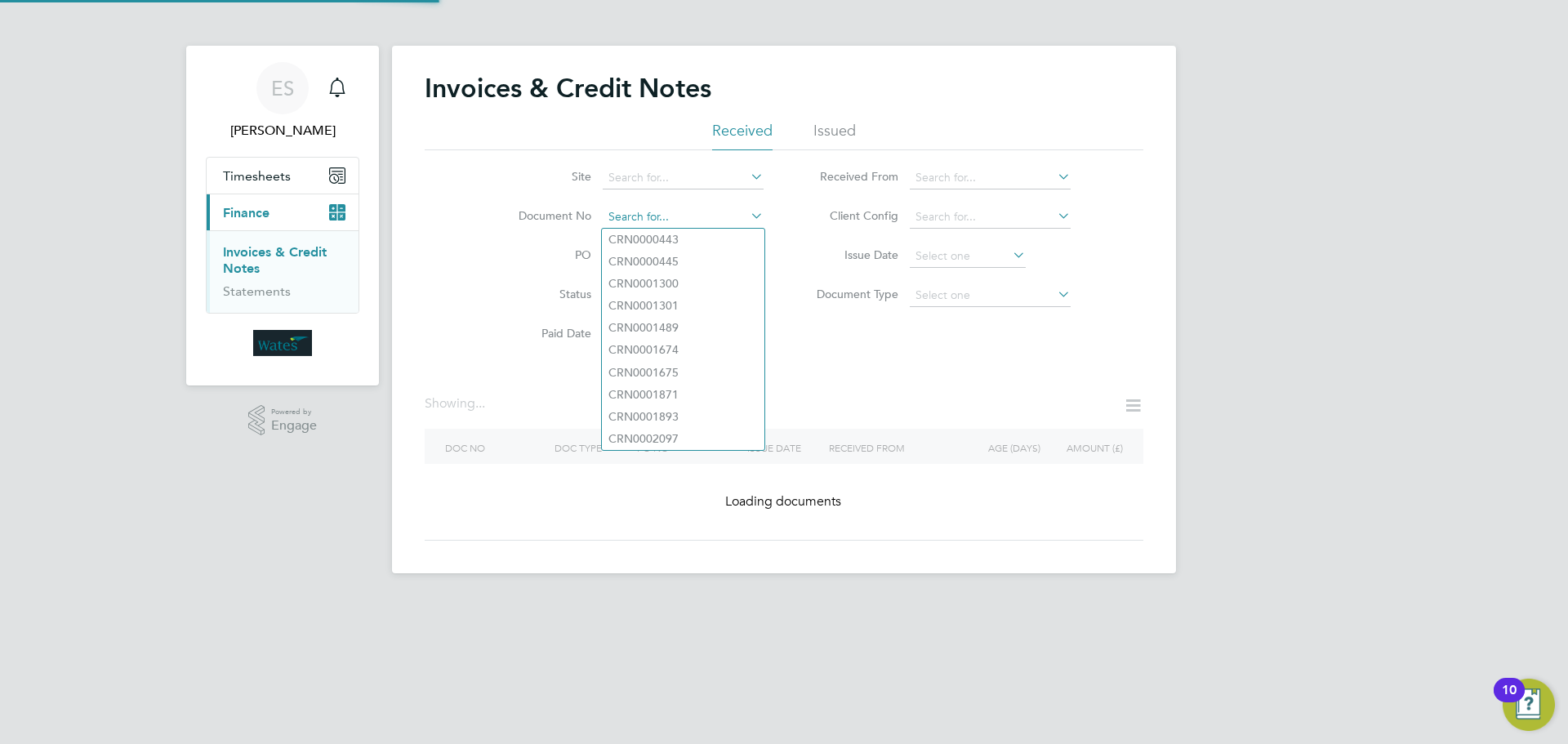
paste input "INV0045617"
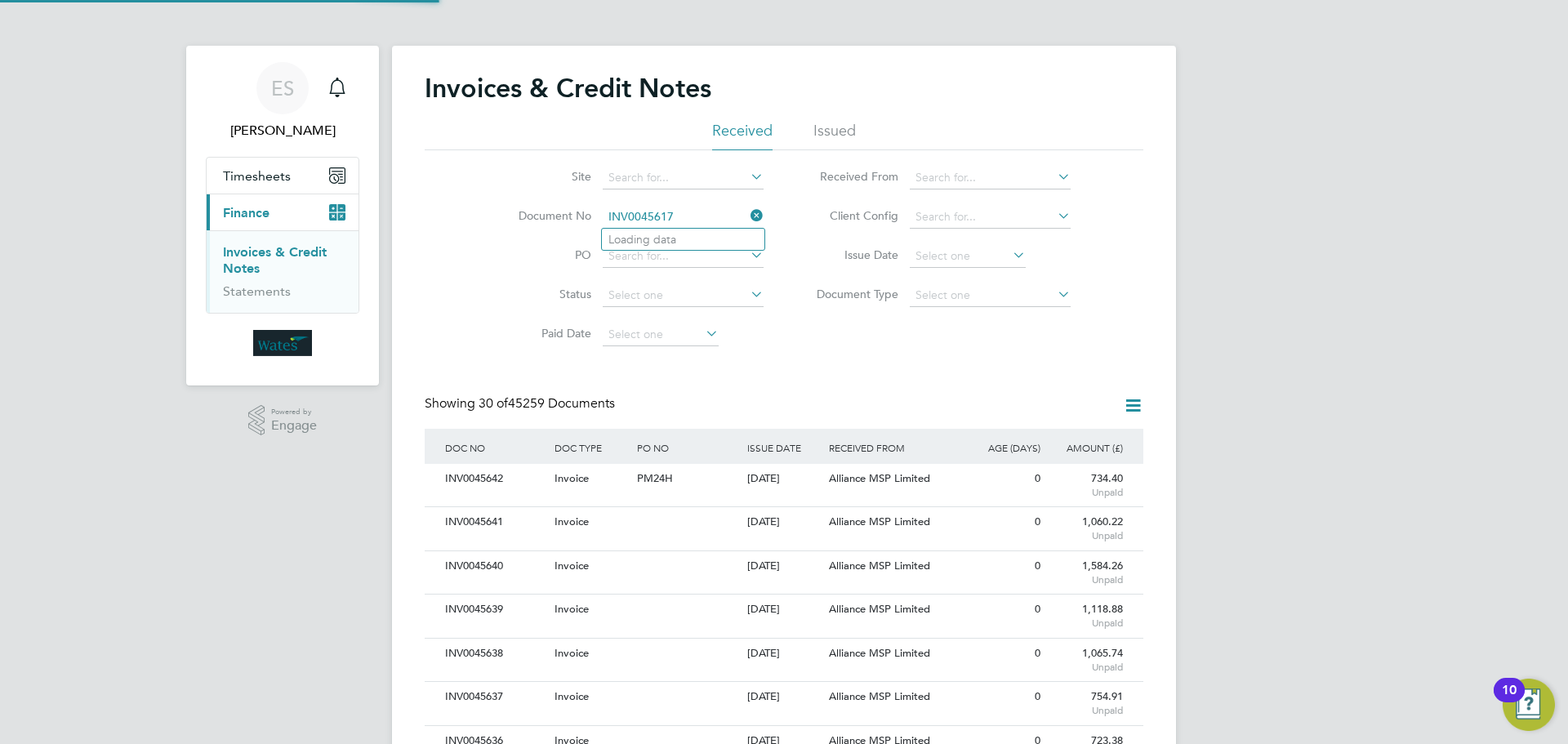
scroll to position [31, 138]
type input "INV0045617"
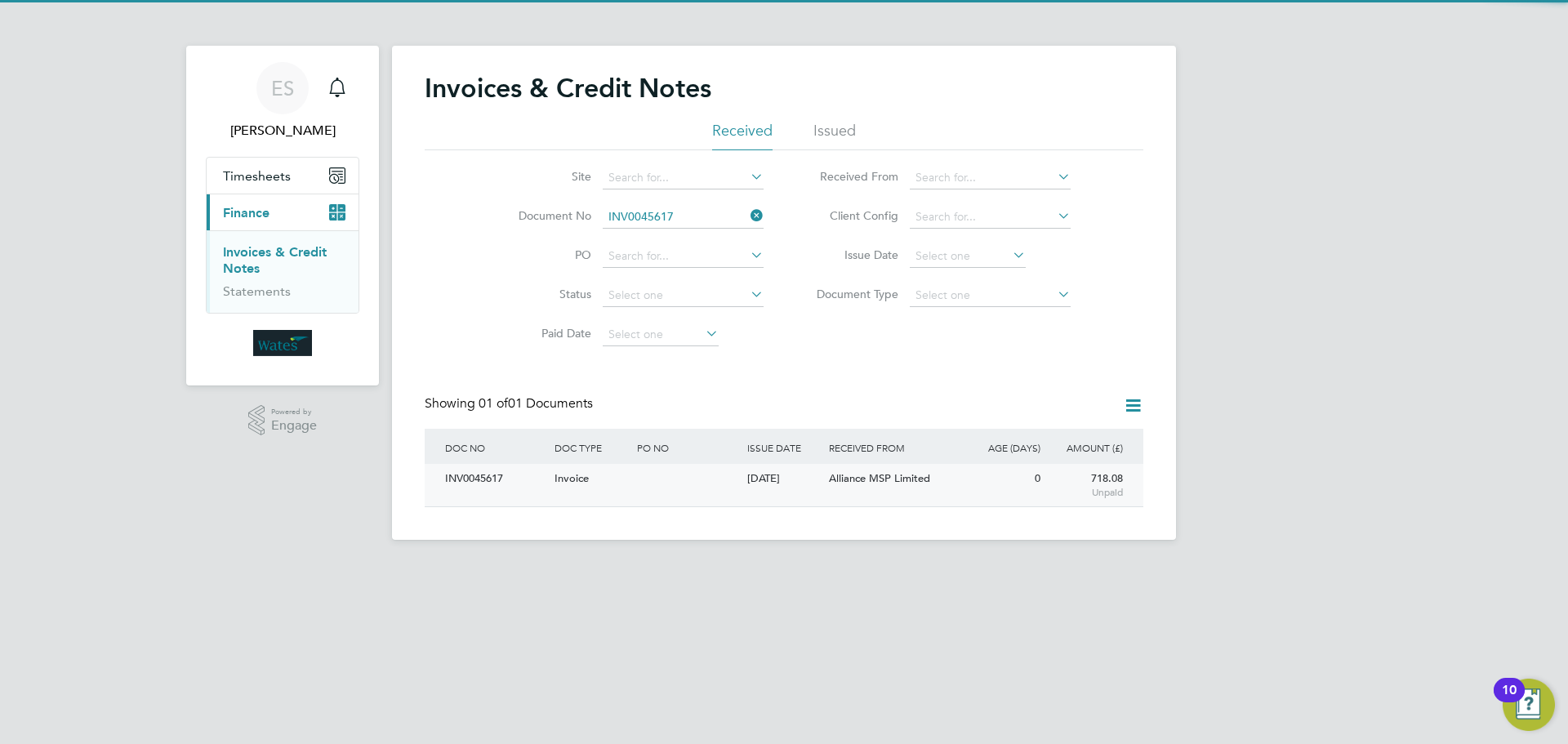
click at [505, 474] on div "INV0045617" at bounding box center [496, 479] width 109 height 30
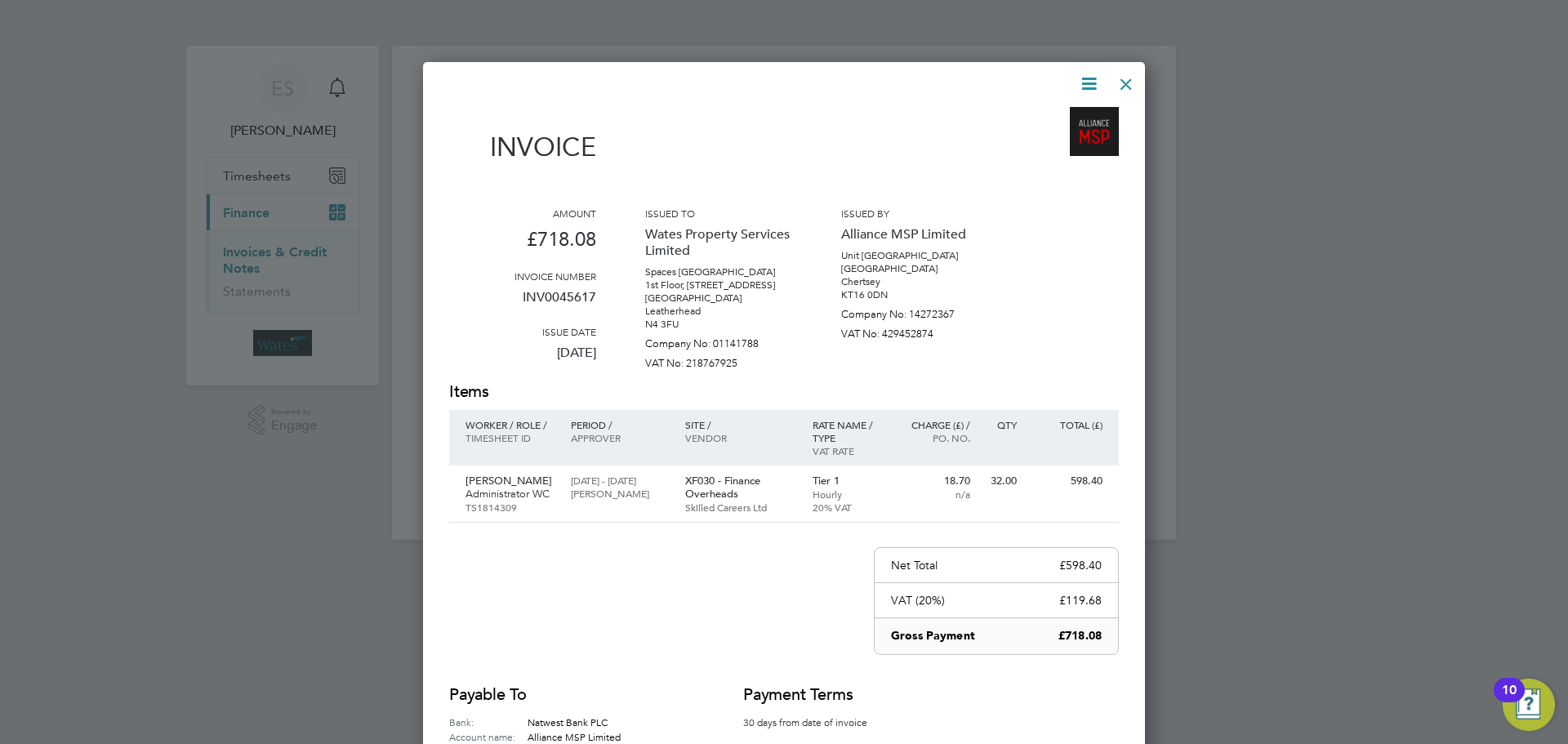
click at [1091, 73] on icon at bounding box center [1089, 83] width 20 height 20
click at [1063, 118] on li "Download Invoice" at bounding box center [1040, 122] width 113 height 22
drag, startPoint x: 1085, startPoint y: 80, endPoint x: 1075, endPoint y: 116, distance: 37.4
click at [1086, 80] on icon at bounding box center [1089, 83] width 20 height 20
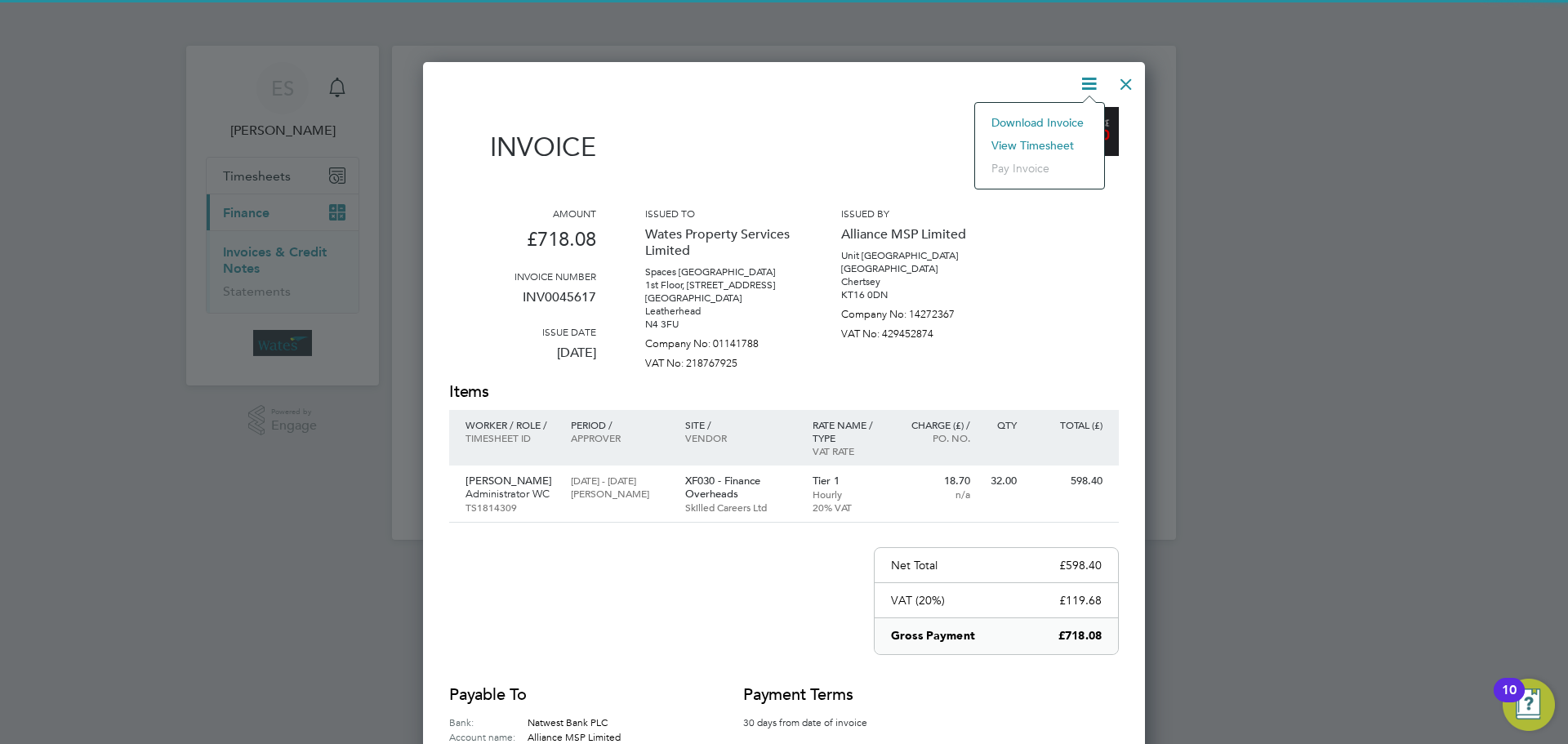
click at [1048, 136] on li "View timesheet" at bounding box center [1040, 144] width 113 height 22
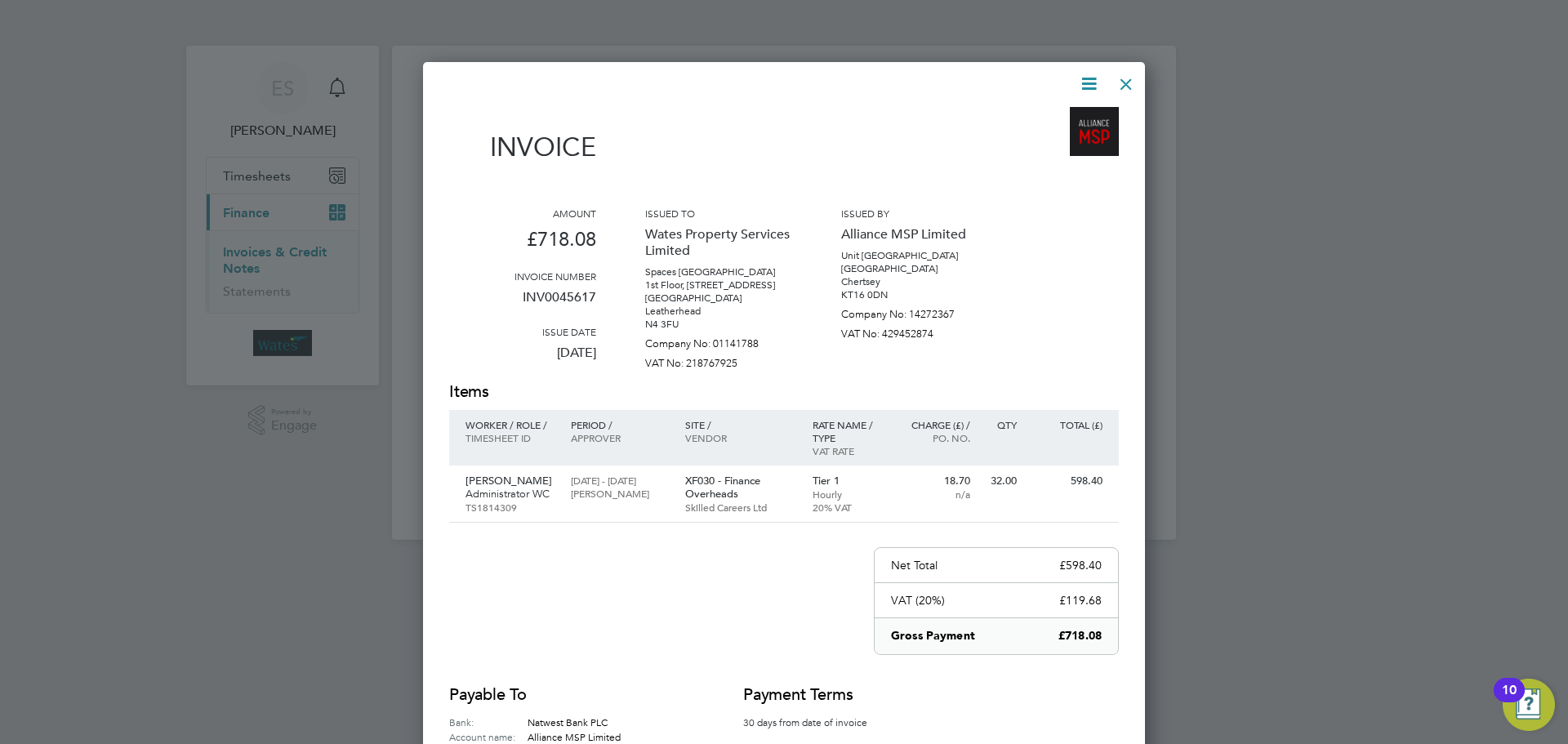
click at [1127, 78] on div at bounding box center [1126, 80] width 29 height 29
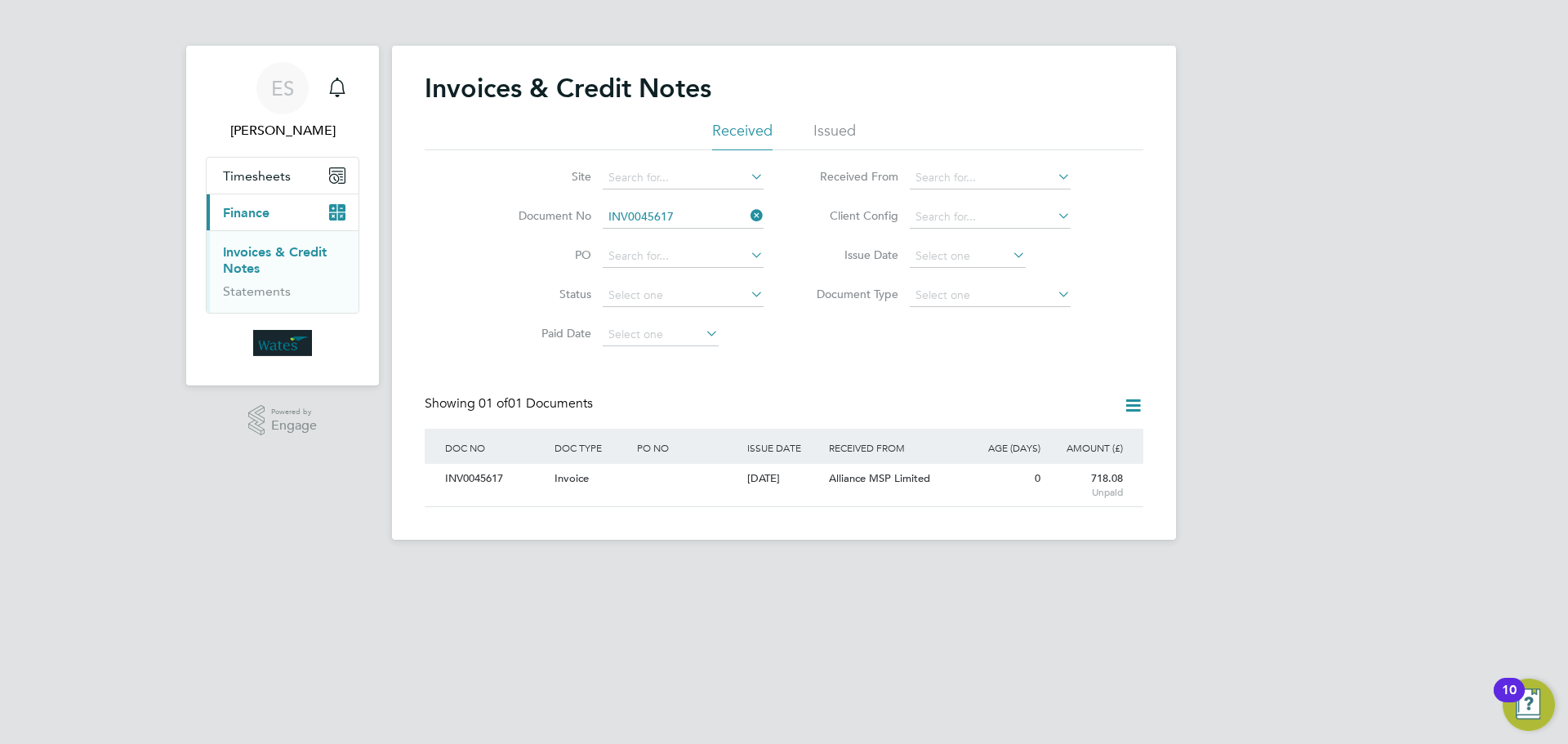
drag, startPoint x: 760, startPoint y: 218, endPoint x: 727, endPoint y: 216, distance: 33.1
click at [747, 217] on icon at bounding box center [747, 215] width 0 height 22
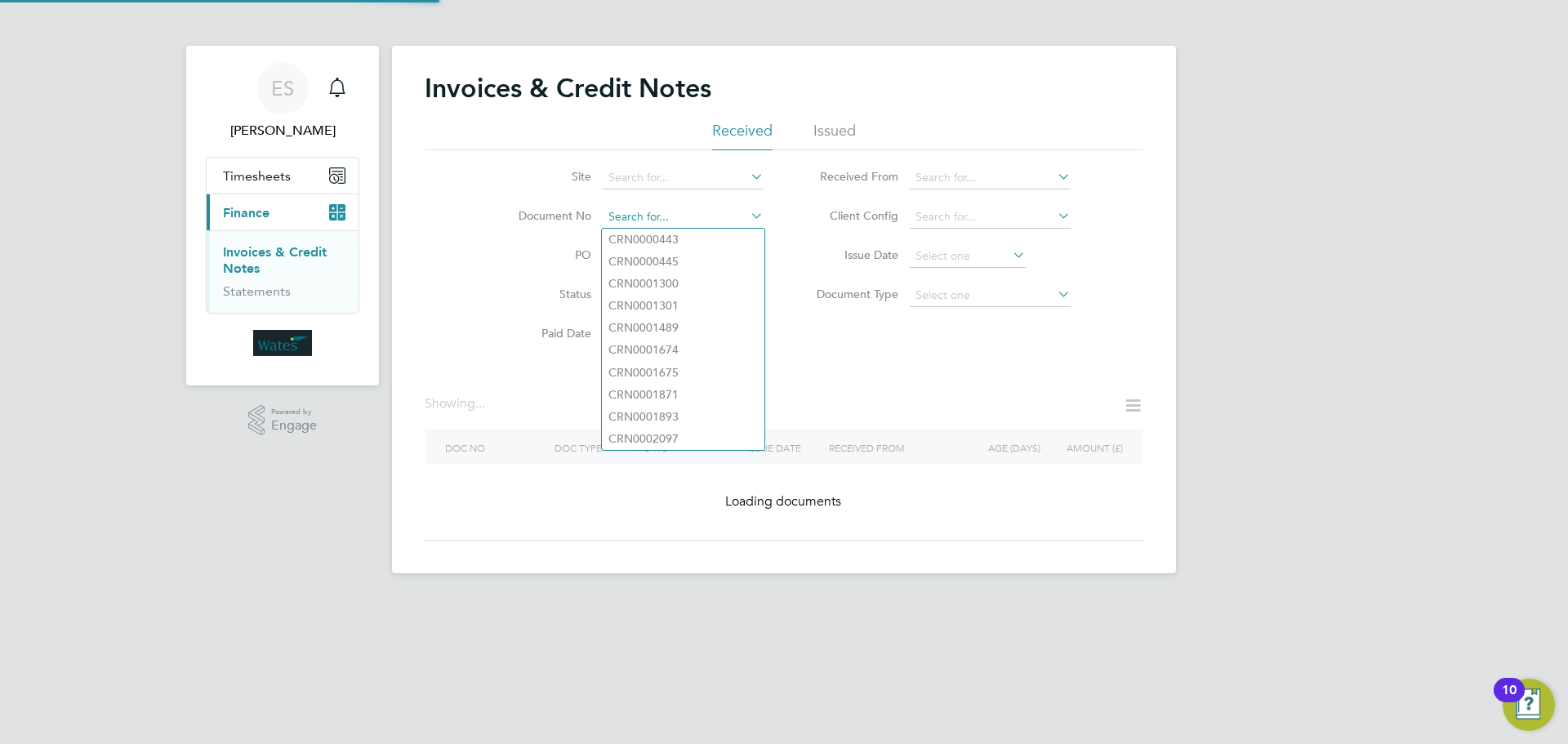
paste input "INV0045618"
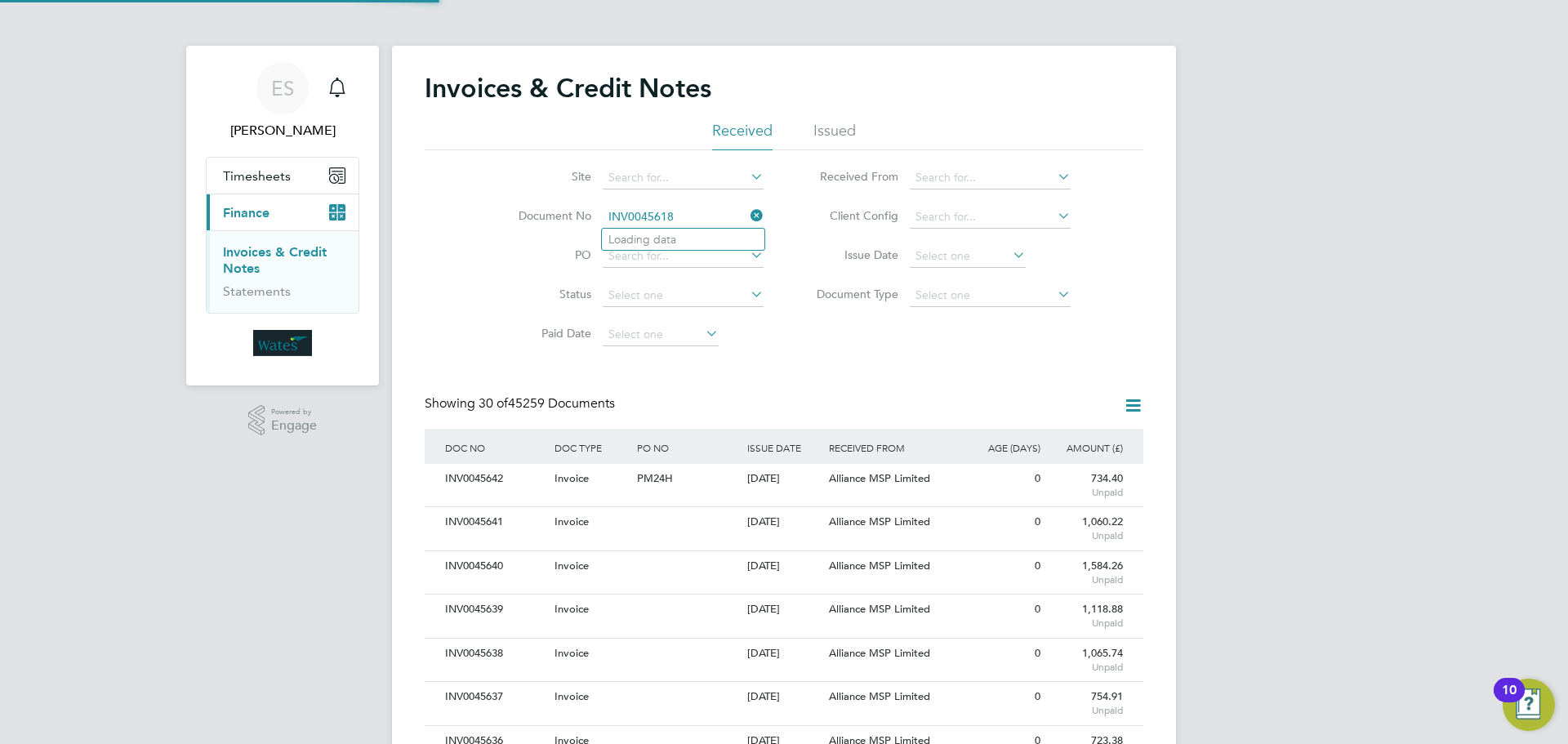
scroll to position [31, 111]
type input "INV0045618"
click at [708, 249] on li "INV0045618" at bounding box center [683, 239] width 163 height 22
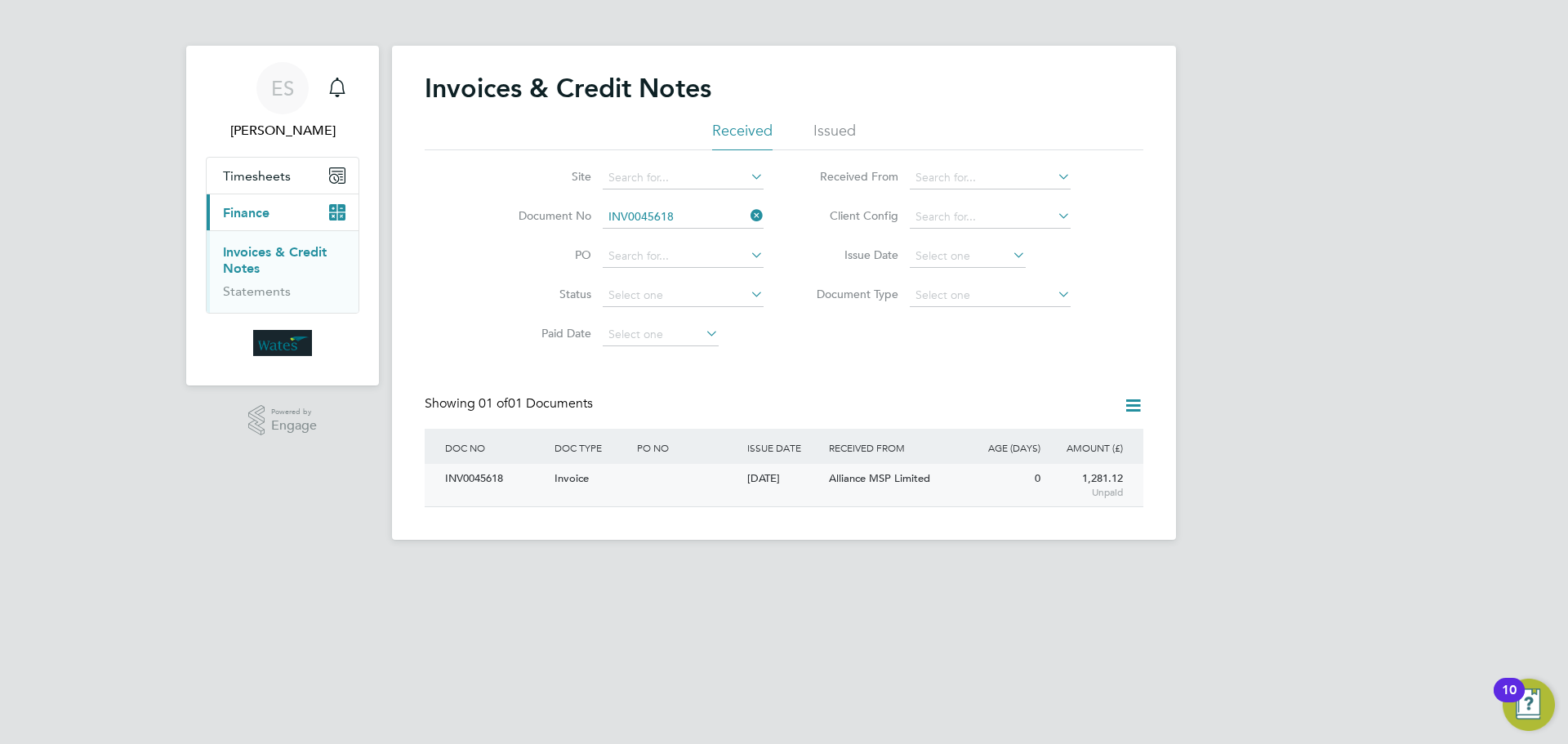
click at [489, 474] on div "INV0045618" at bounding box center [496, 479] width 109 height 30
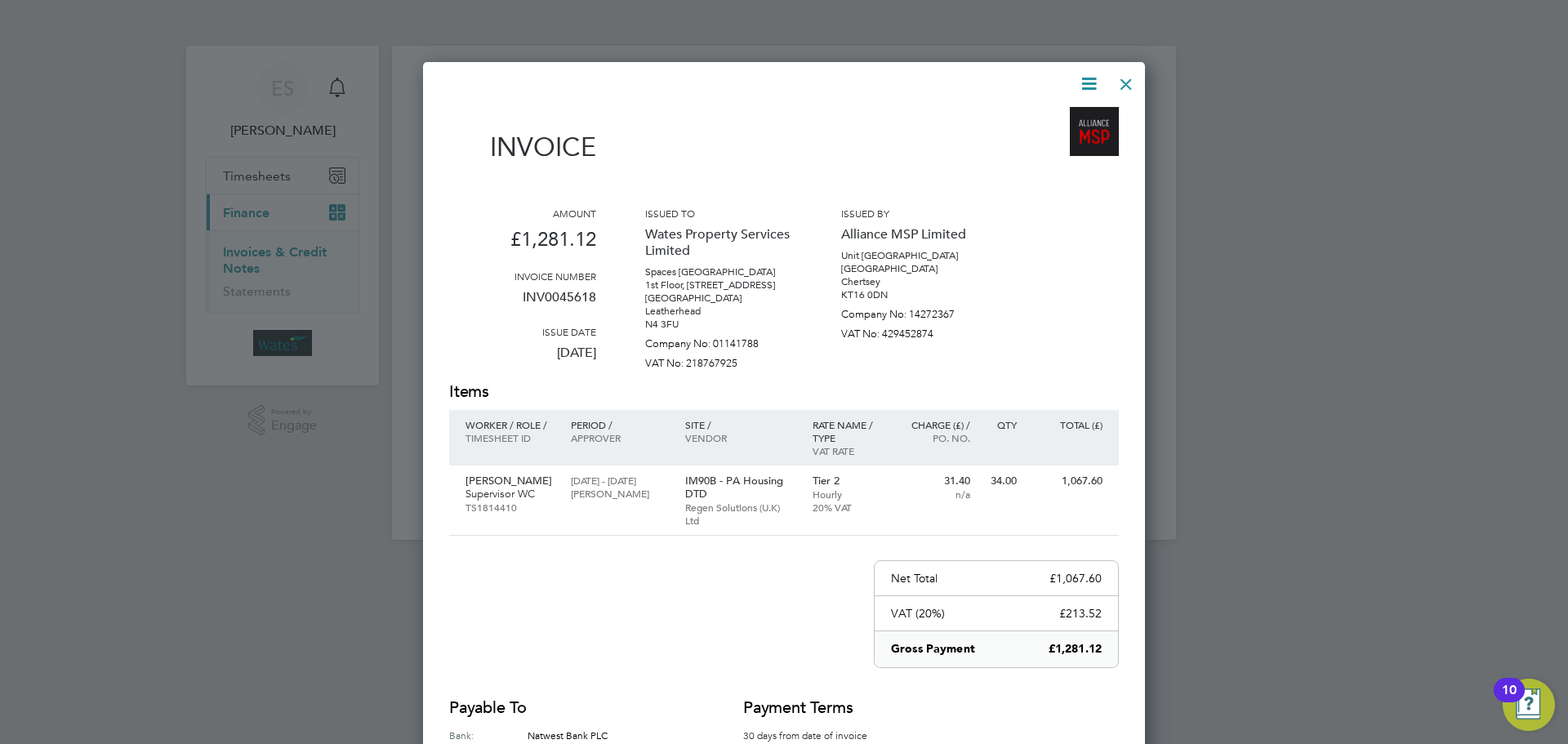
click at [1091, 73] on icon at bounding box center [1089, 83] width 20 height 20
click at [1071, 115] on li "Download Invoice" at bounding box center [1040, 122] width 113 height 22
click at [1093, 78] on icon at bounding box center [1089, 83] width 20 height 20
click at [1051, 143] on li "View timesheet" at bounding box center [1040, 144] width 113 height 22
click at [1131, 81] on div at bounding box center [1126, 80] width 29 height 29
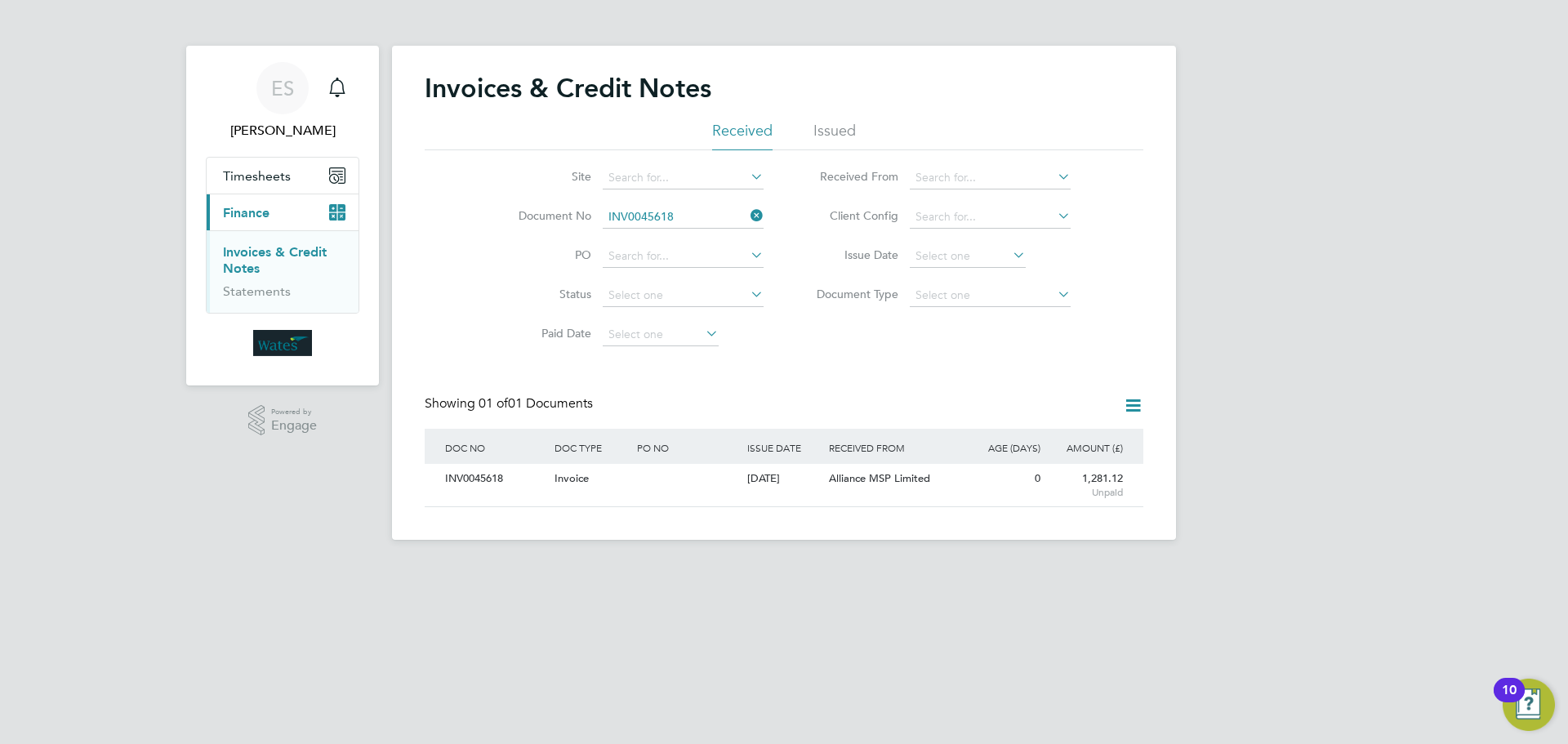
click at [758, 205] on li "Document No INV0045618" at bounding box center [630, 217] width 307 height 39
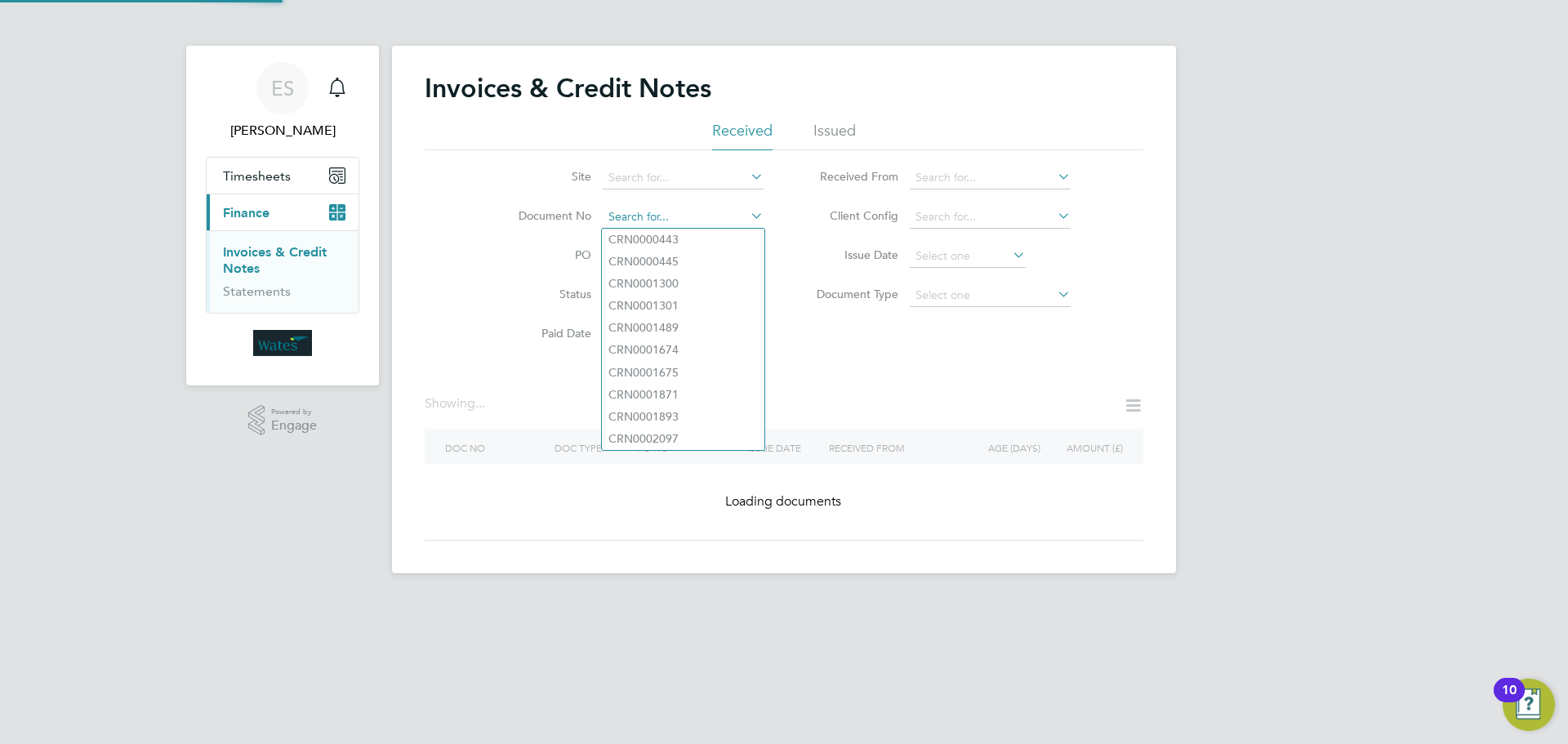
drag, startPoint x: 745, startPoint y: 214, endPoint x: 680, endPoint y: 210, distance: 65.1
click at [692, 215] on input at bounding box center [683, 216] width 161 height 22
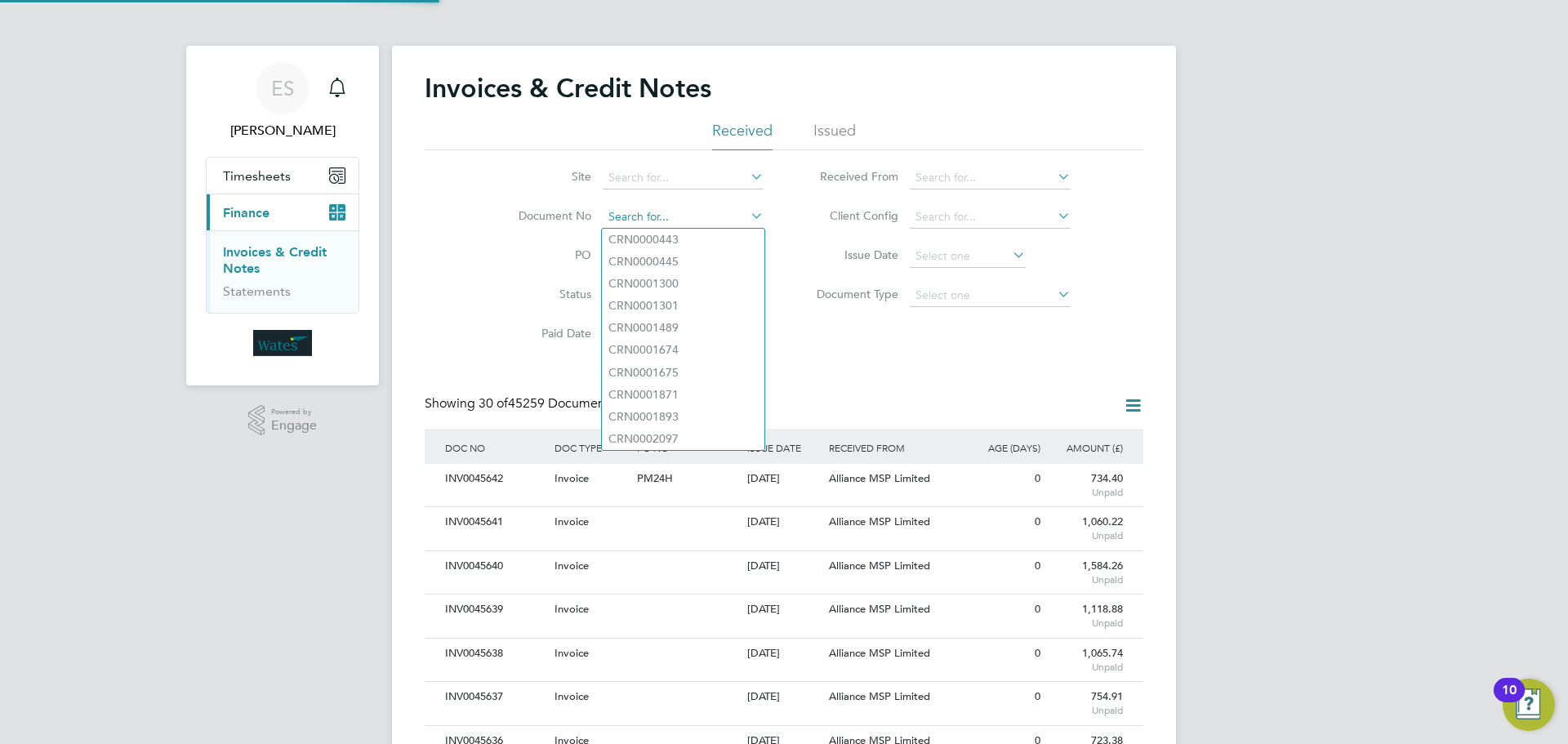
scroll to position [31, 111]
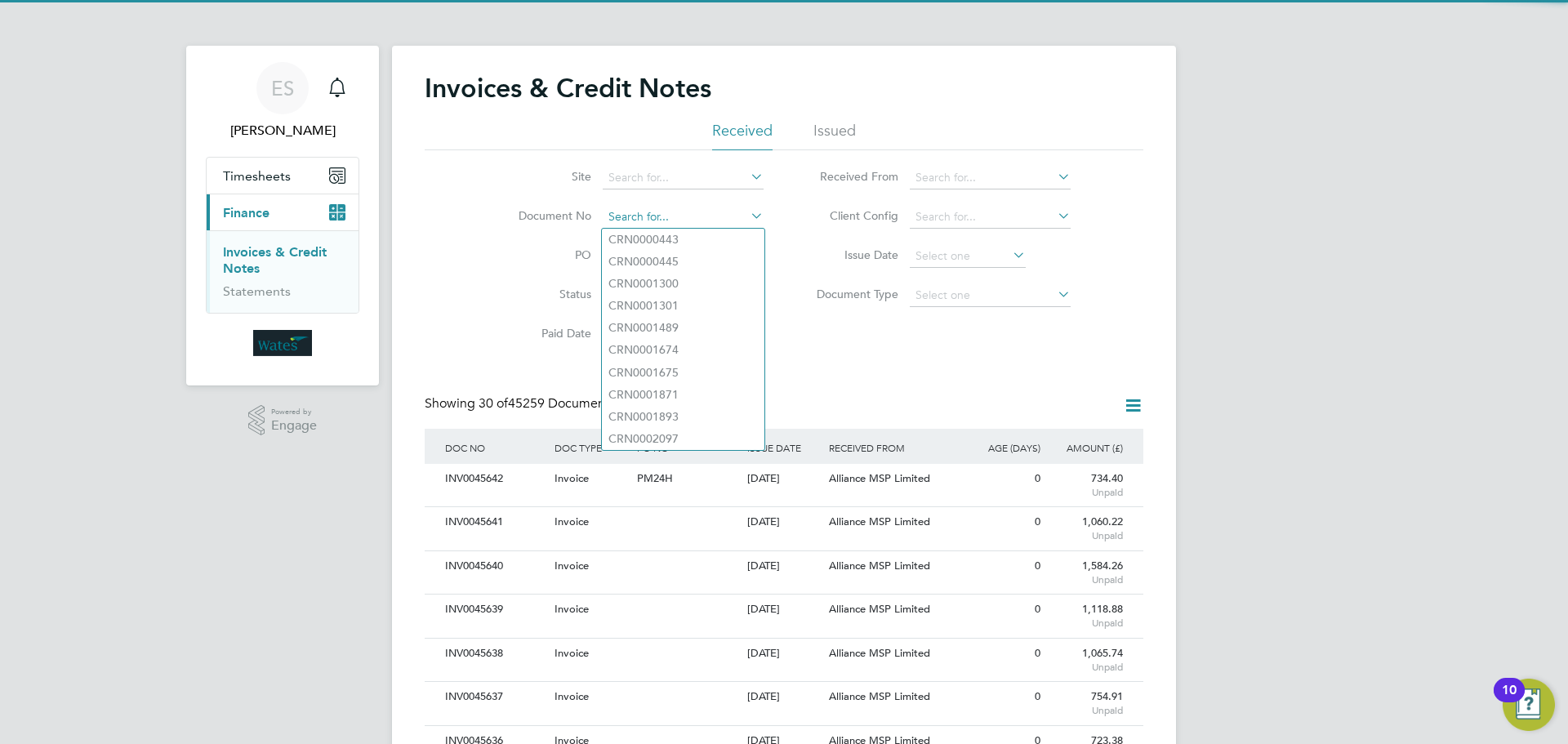
paste input "INV0045620"
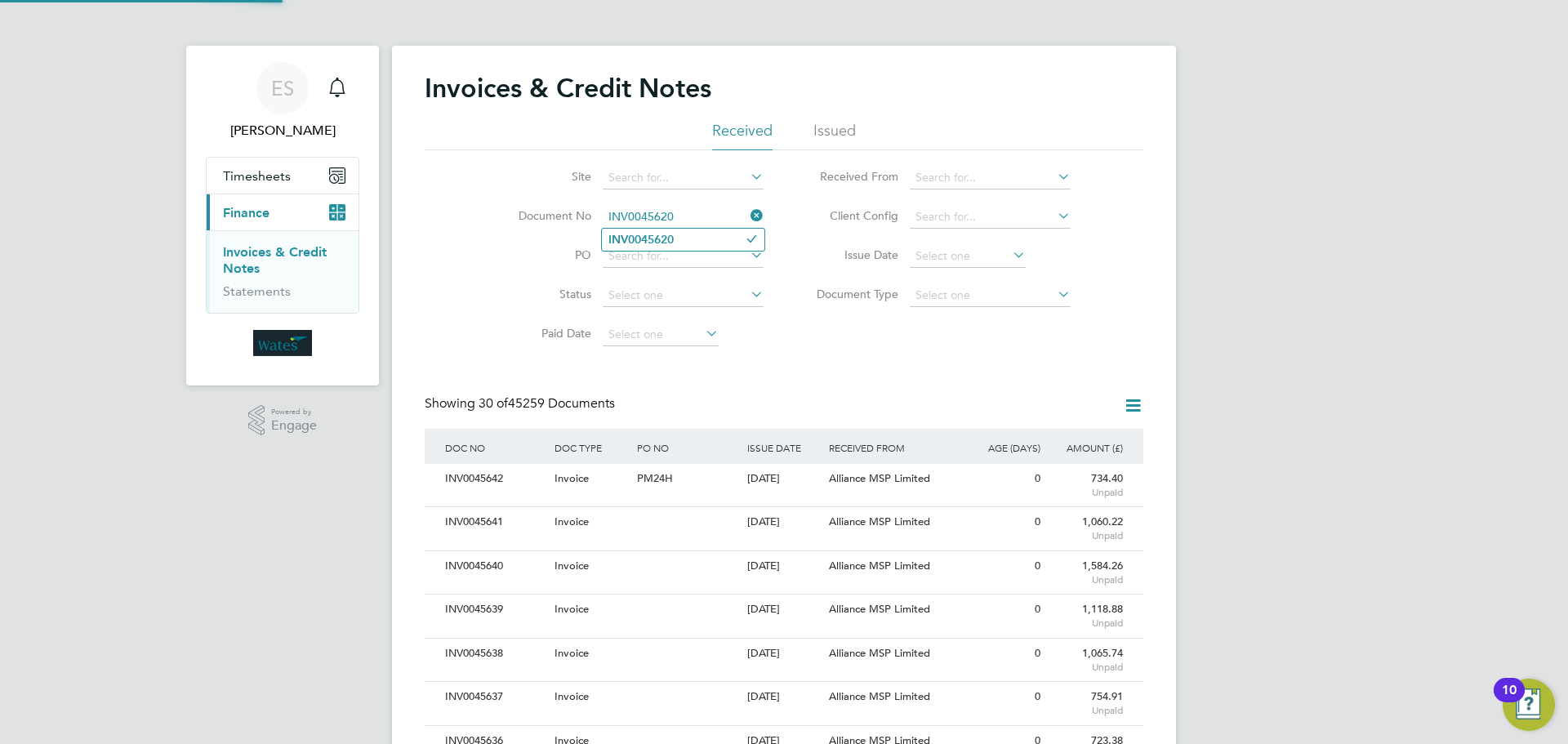
type input "INV0045620"
click at [703, 236] on li "INV0045620" at bounding box center [683, 239] width 163 height 22
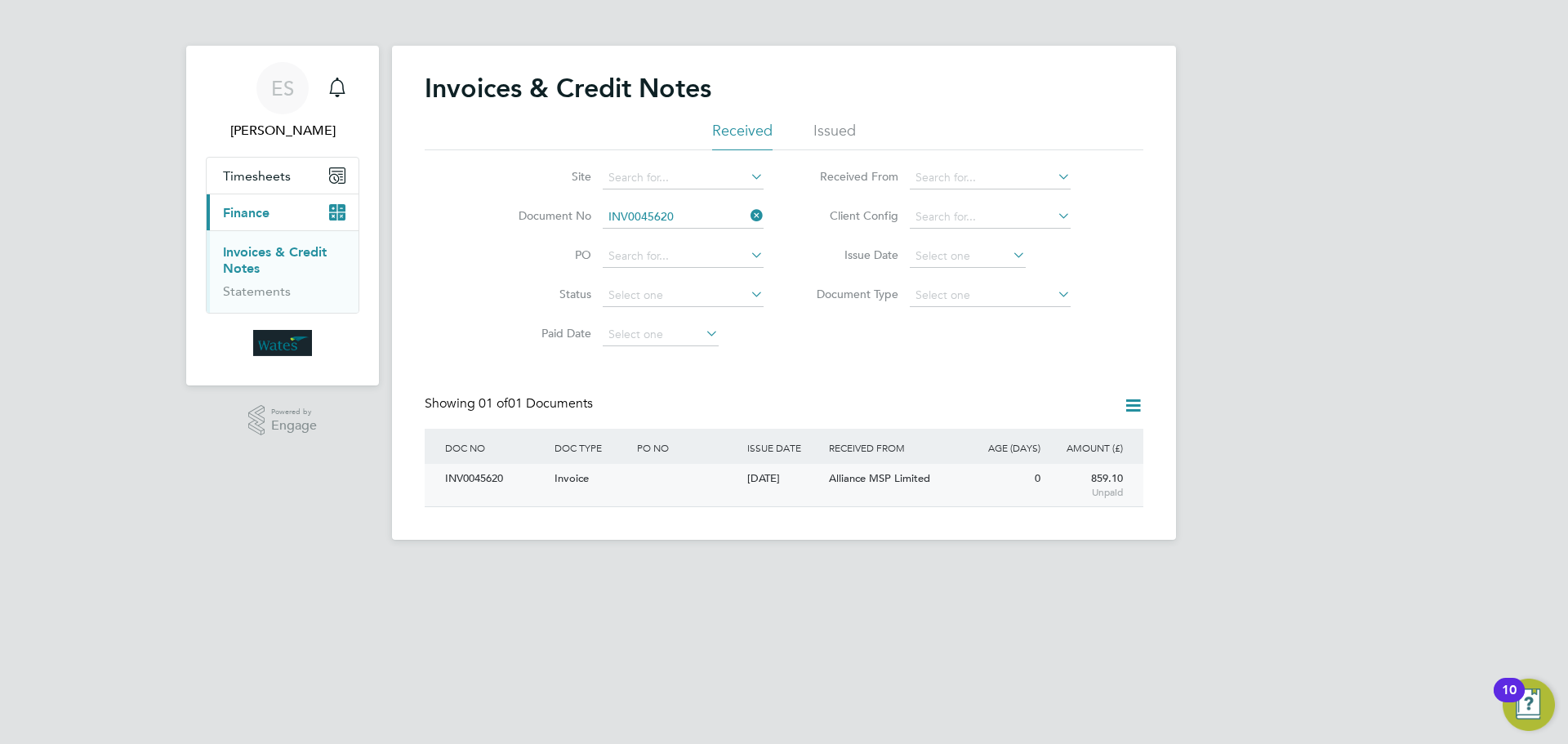
click at [471, 480] on div "INV0045620" at bounding box center [496, 479] width 109 height 30
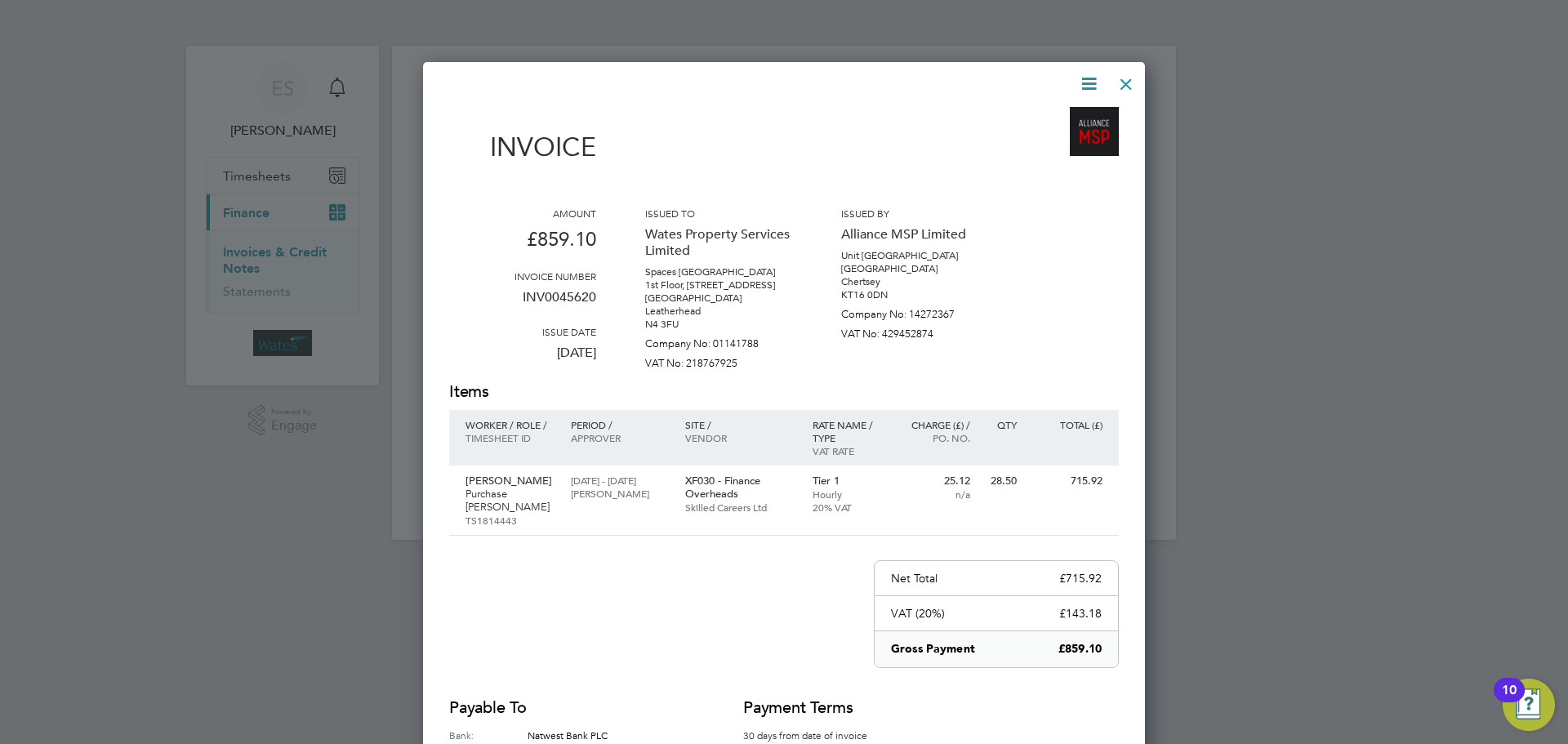
click at [1094, 83] on icon at bounding box center [1089, 83] width 20 height 20
click at [1071, 113] on li "Download Invoice" at bounding box center [1040, 122] width 113 height 22
drag, startPoint x: 1096, startPoint y: 74, endPoint x: 1091, endPoint y: 84, distance: 11.2
click at [1096, 75] on icon at bounding box center [1089, 83] width 20 height 20
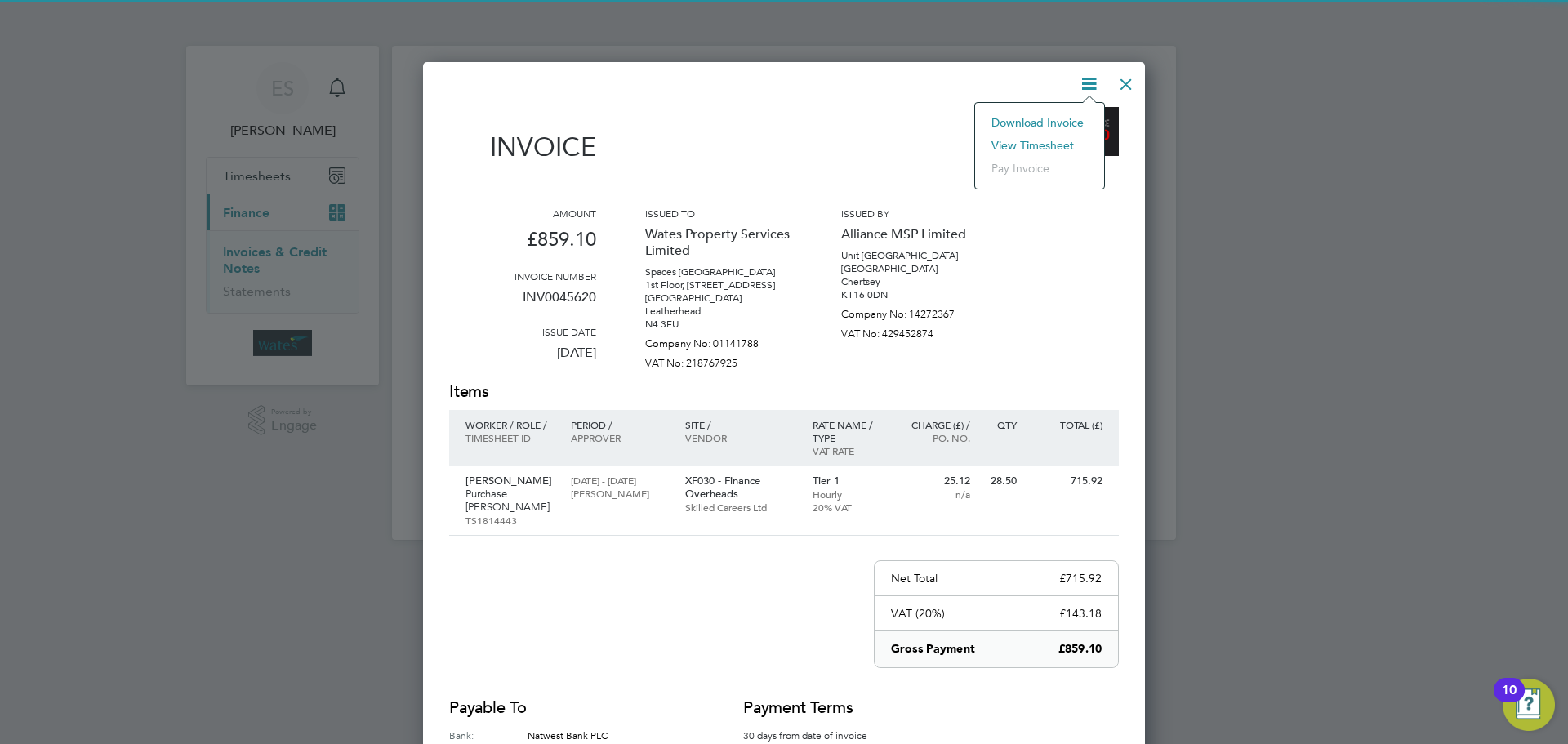
click at [1059, 133] on li "Download Invoice" at bounding box center [1040, 122] width 113 height 22
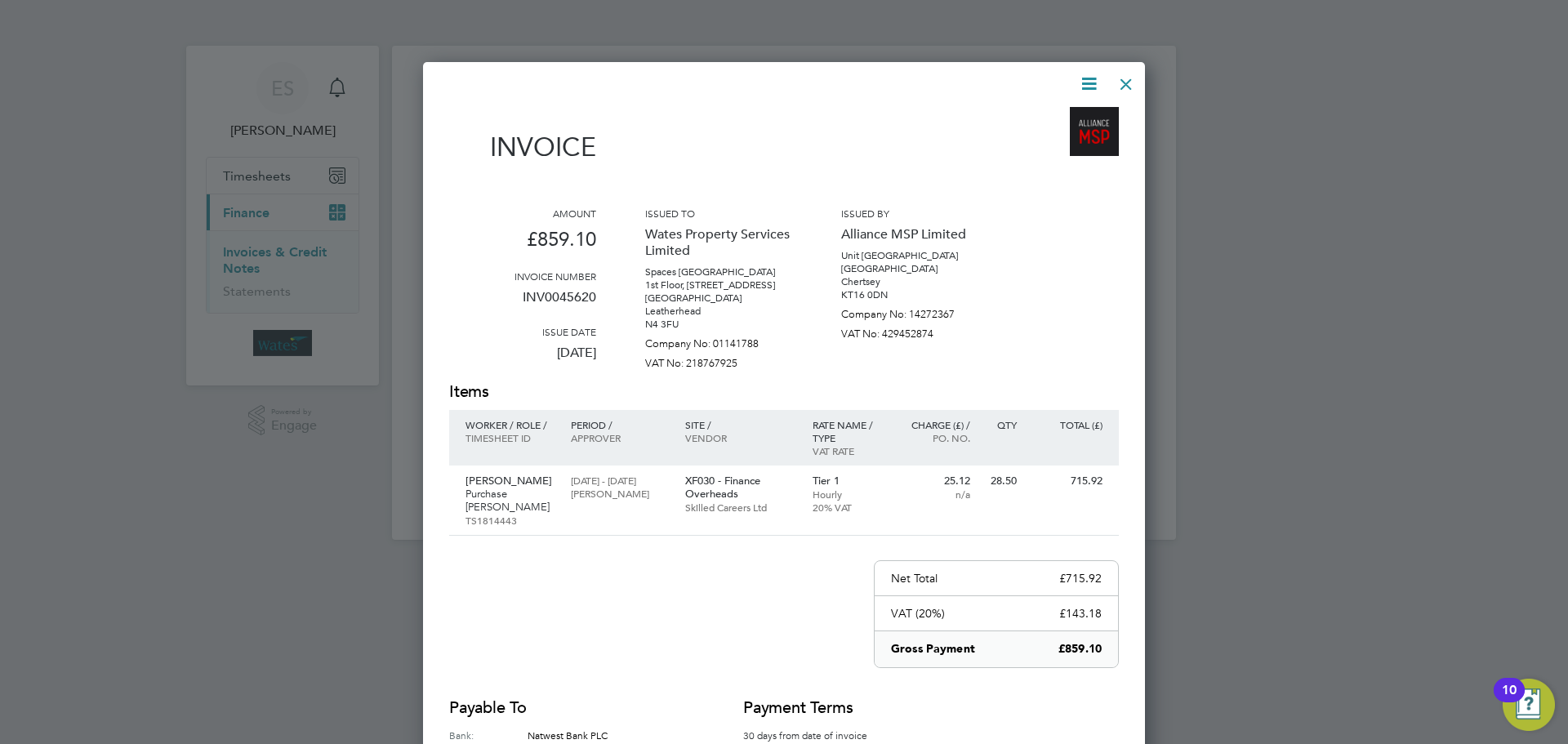
click at [1092, 77] on icon at bounding box center [1089, 83] width 20 height 20
click at [1061, 137] on li "View timesheet" at bounding box center [1040, 144] width 113 height 22
click at [1125, 78] on div at bounding box center [1126, 80] width 29 height 29
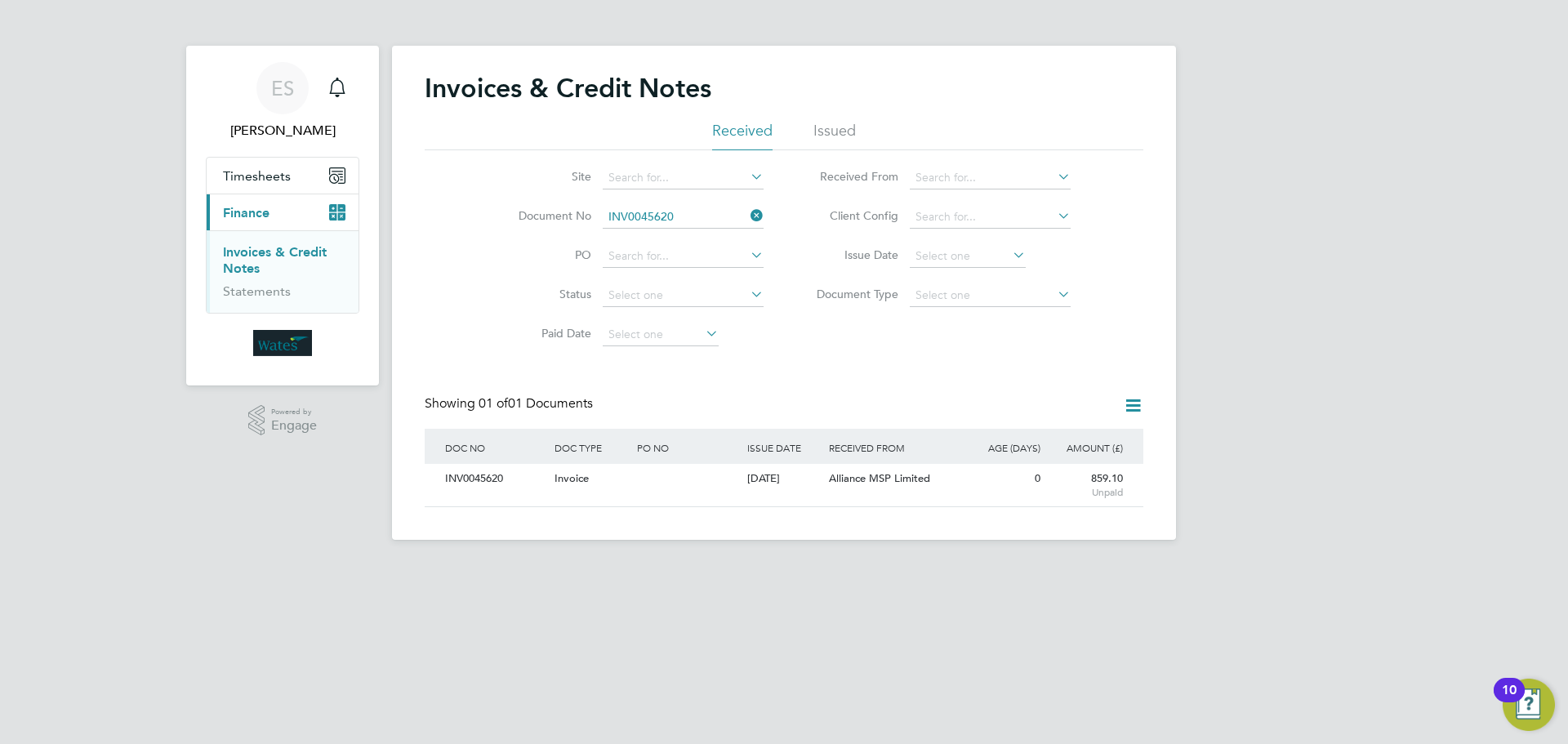
click at [1136, 403] on icon at bounding box center [1133, 405] width 20 height 20
click at [1061, 460] on li "Download credit notes" at bounding box center [1065, 466] width 154 height 22
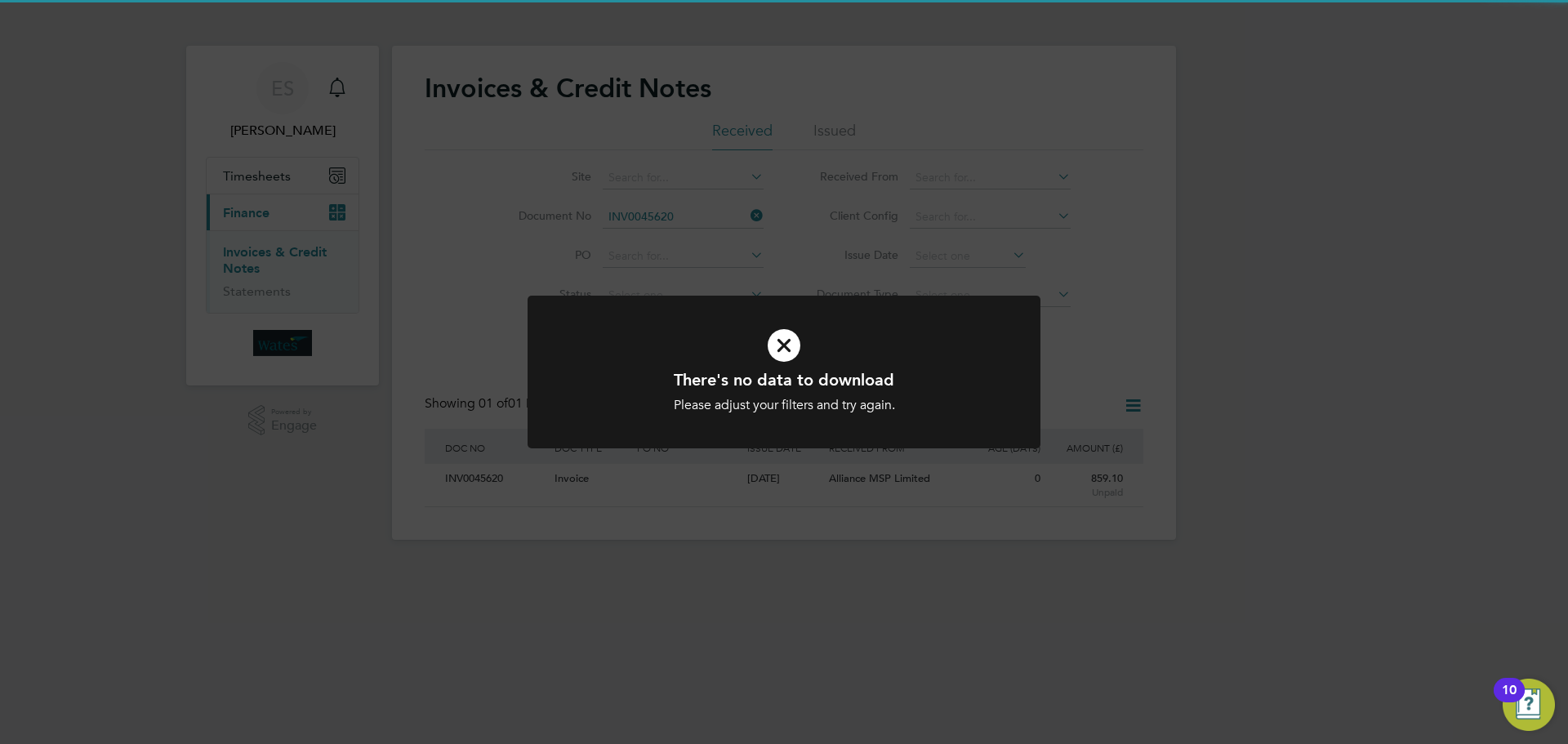
click at [810, 383] on h1 "There's no data to download" at bounding box center [784, 379] width 424 height 21
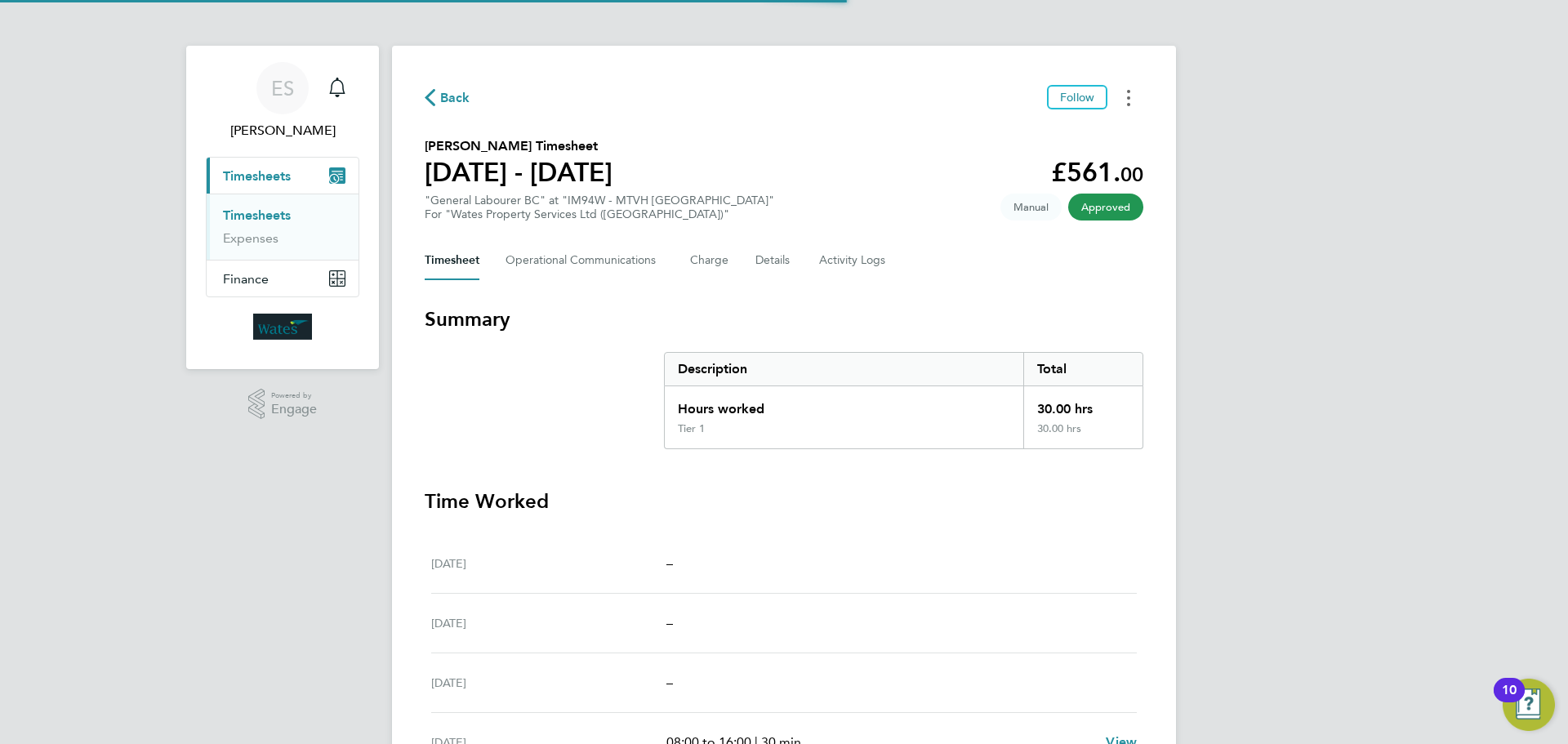
click at [1127, 93] on icon "Timesheets Menu" at bounding box center [1128, 98] width 3 height 17
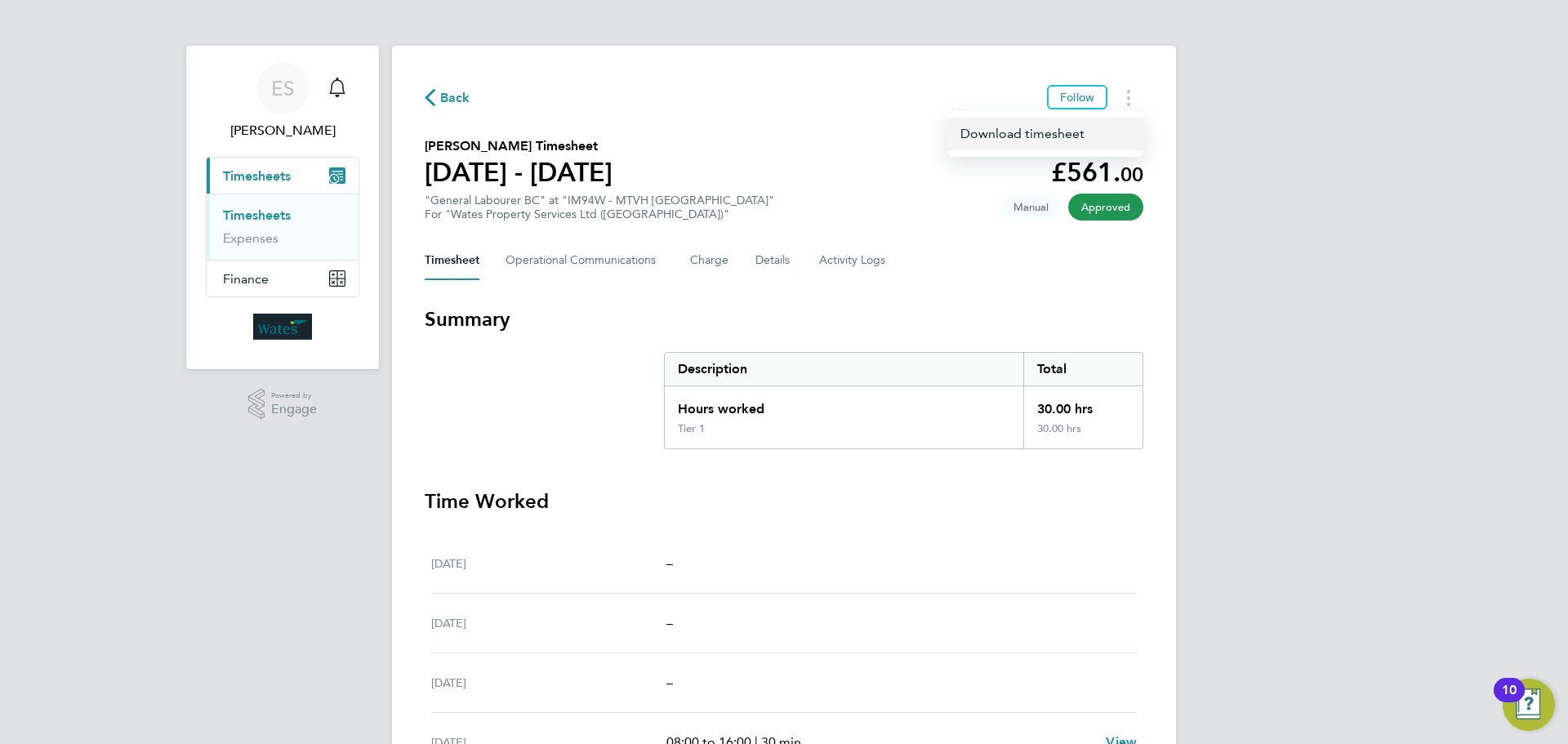
click at [1048, 132] on link "Download timesheet" at bounding box center [1045, 134] width 196 height 32
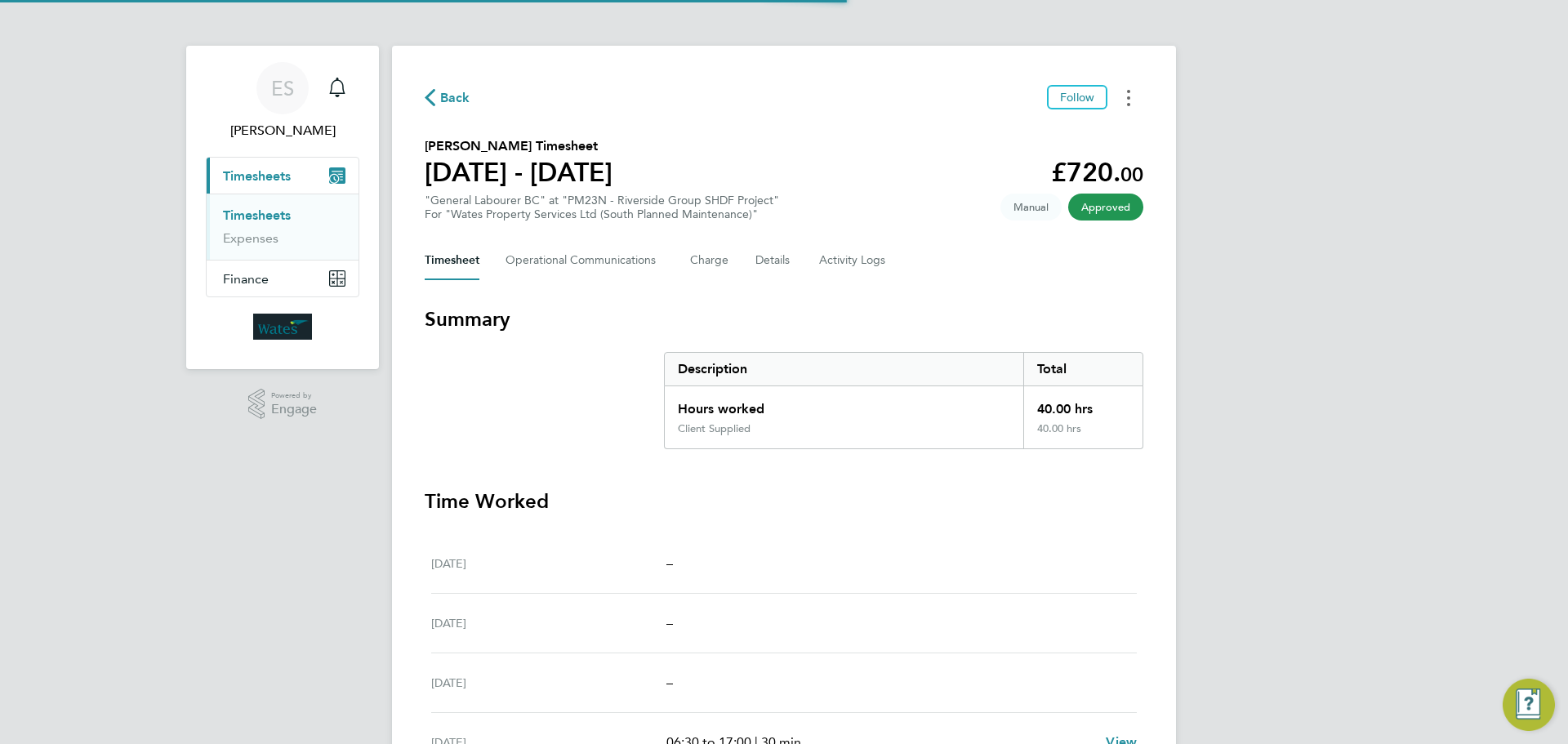
click at [1123, 98] on button "Timesheets Menu" at bounding box center [1129, 98] width 29 height 25
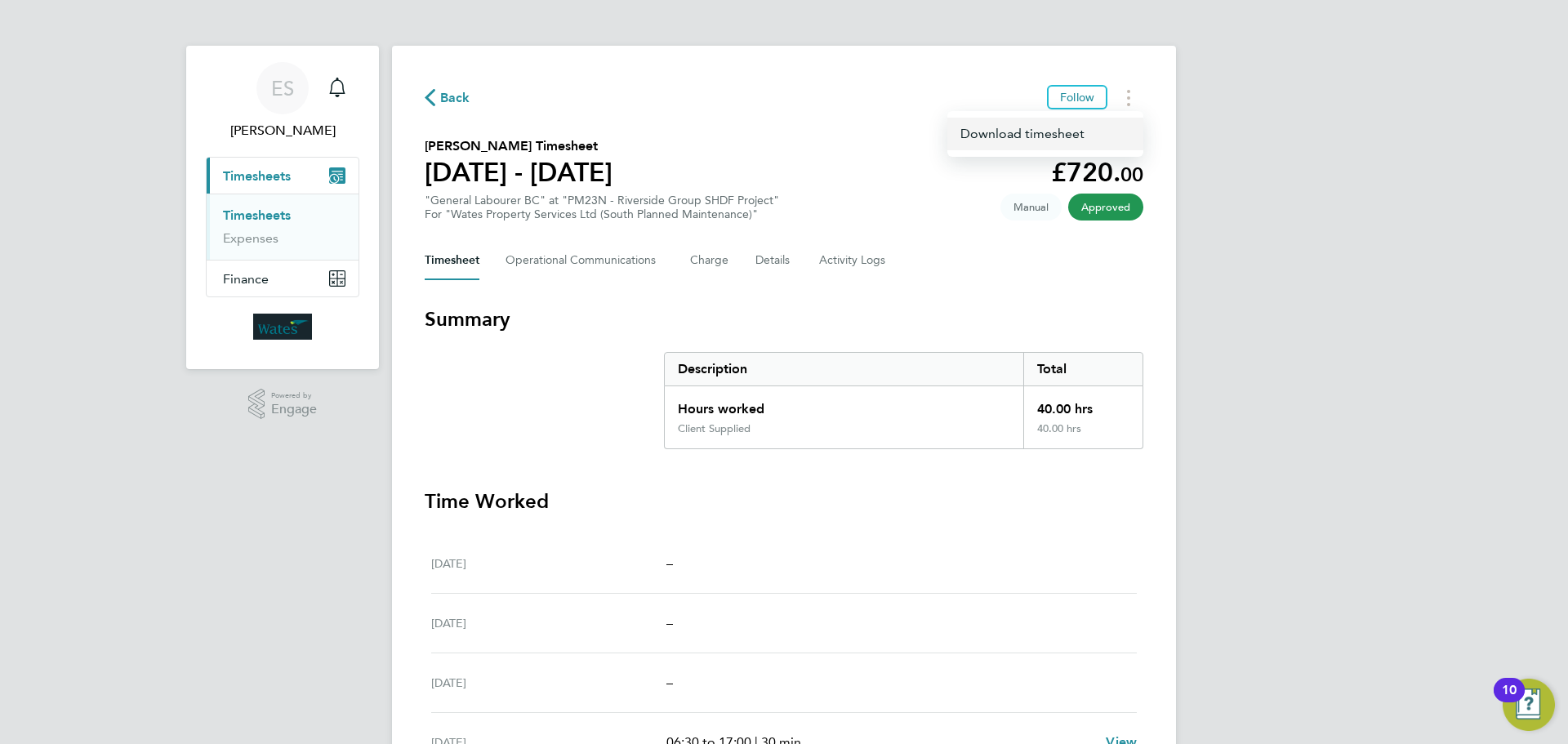
click at [1072, 134] on link "Download timesheet" at bounding box center [1045, 134] width 196 height 32
click at [1130, 88] on button "Timesheets Menu" at bounding box center [1129, 98] width 29 height 25
click at [1103, 133] on link "Download timesheet" at bounding box center [1045, 134] width 196 height 32
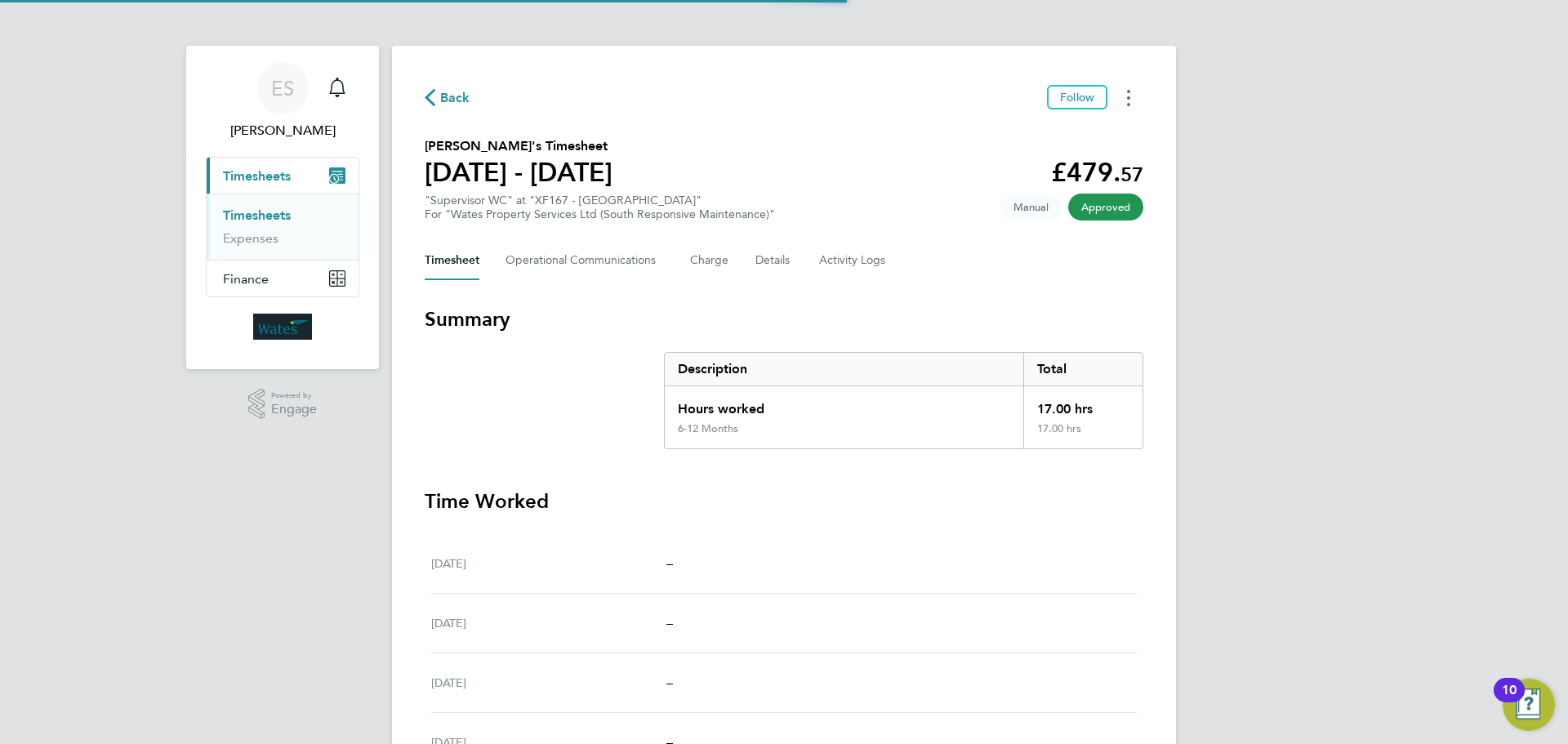
click at [1127, 94] on icon "Timesheets Menu" at bounding box center [1128, 98] width 3 height 17
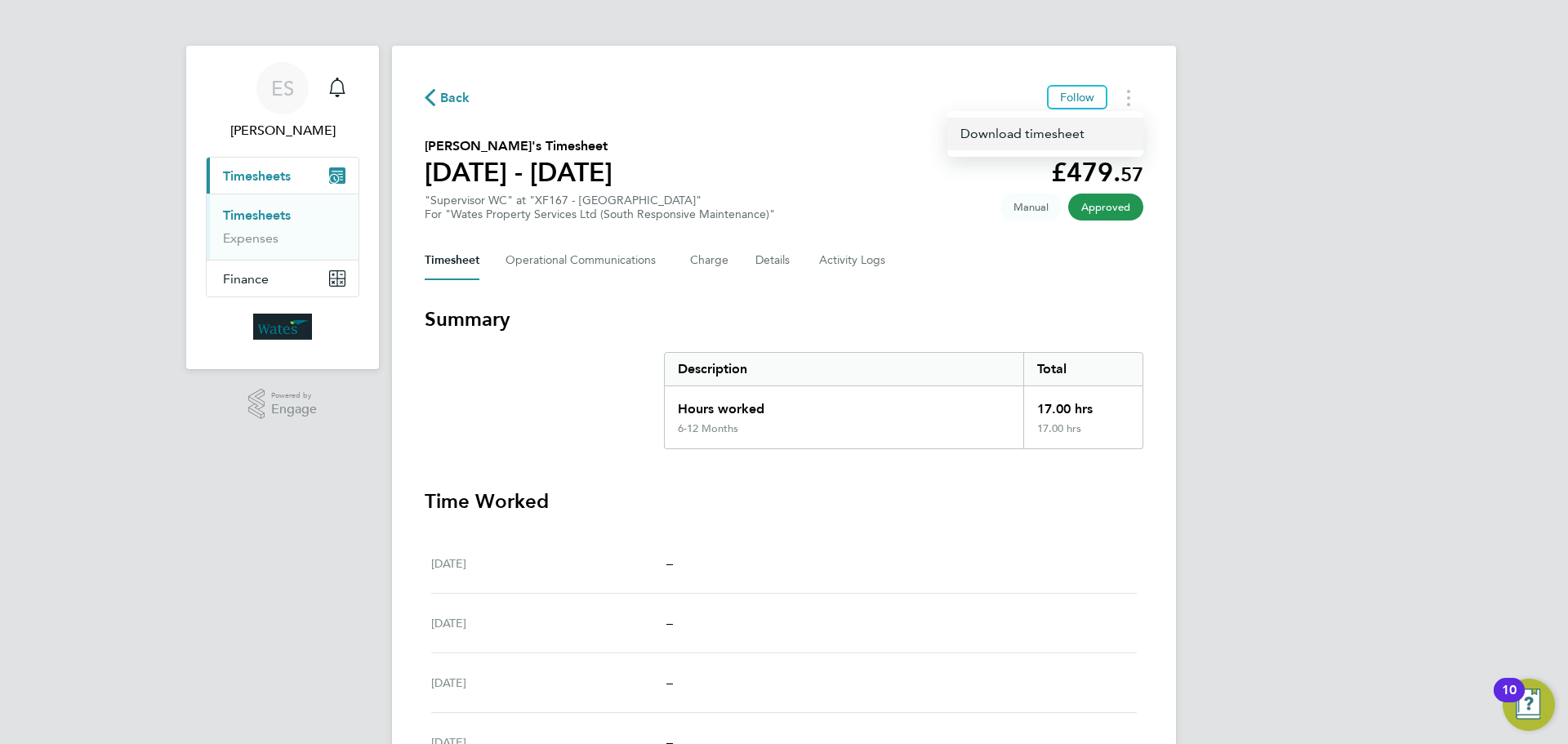
click at [1081, 130] on link "Download timesheet" at bounding box center [1045, 134] width 196 height 32
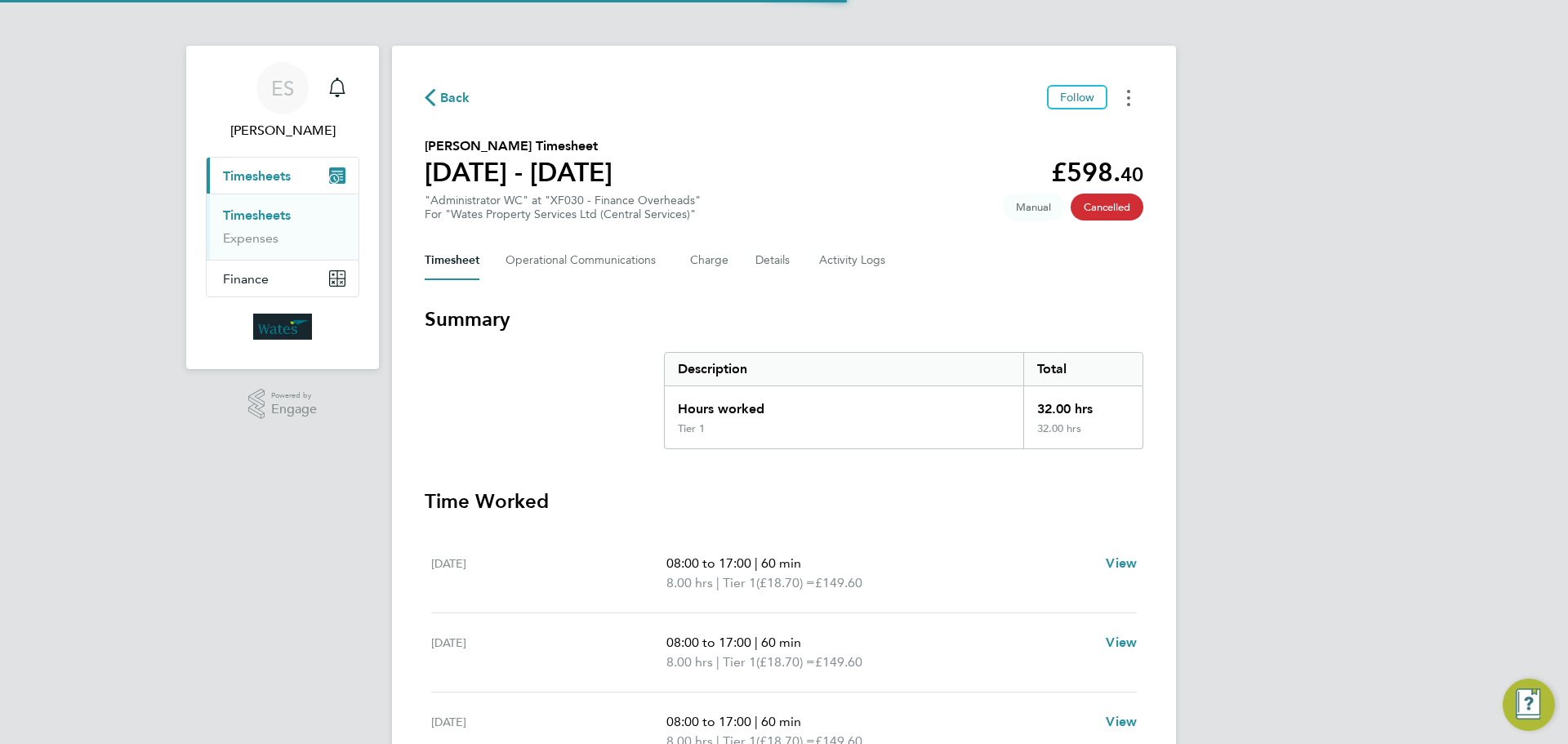
click at [1126, 88] on button "Timesheets Menu" at bounding box center [1129, 98] width 29 height 25
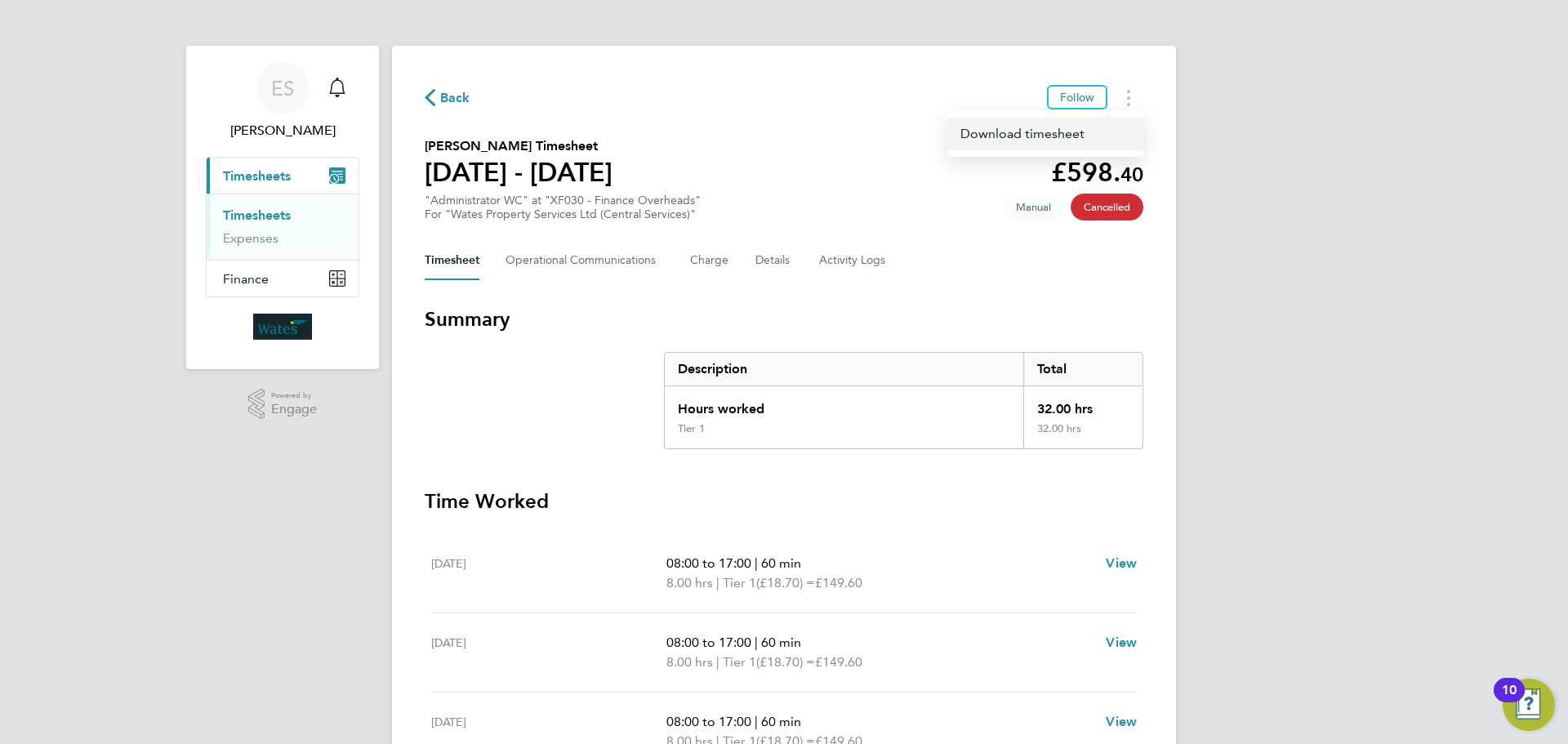
click at [1066, 132] on link "Download timesheet" at bounding box center [1045, 134] width 196 height 32
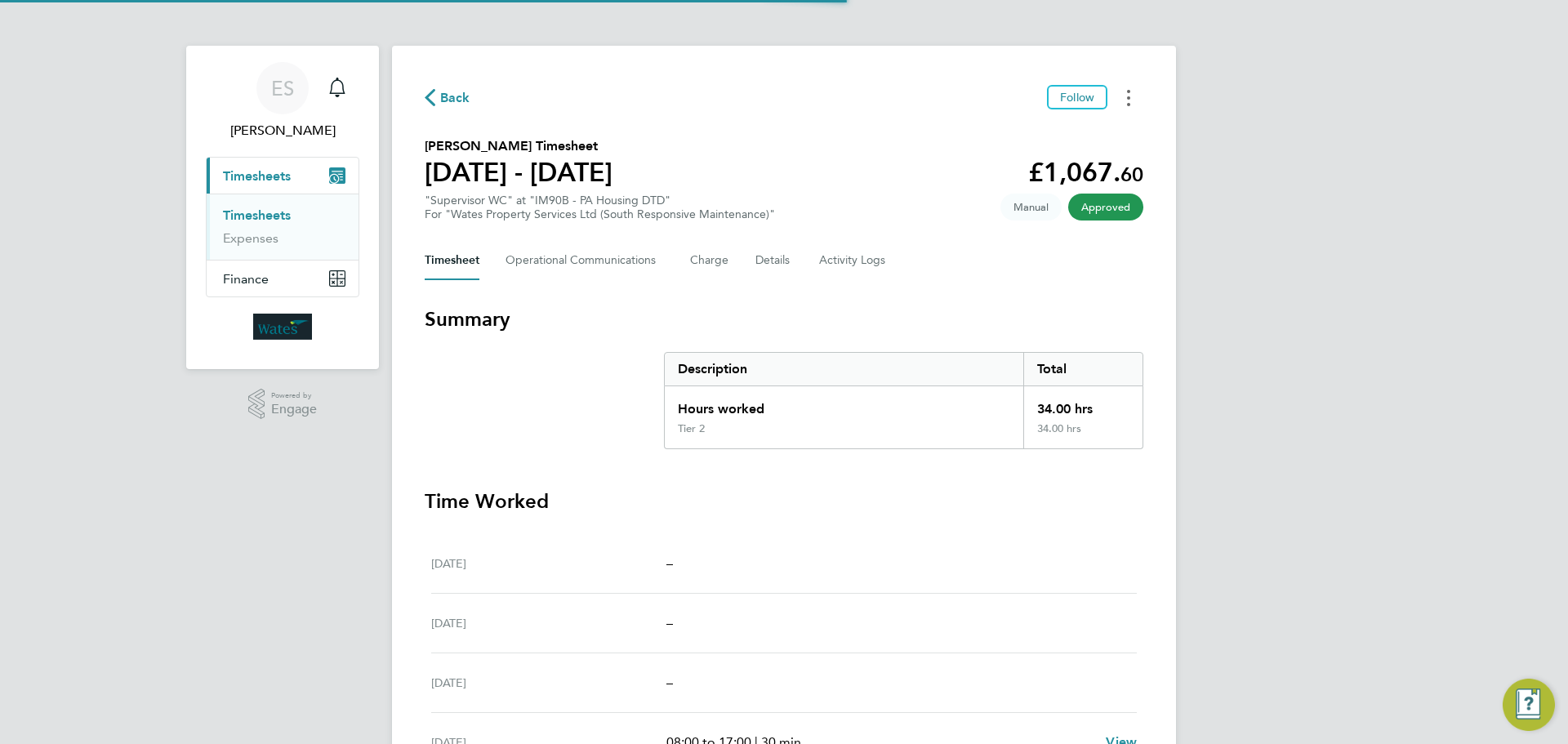
click at [1130, 102] on circle "Timesheets Menu" at bounding box center [1128, 103] width 3 height 3
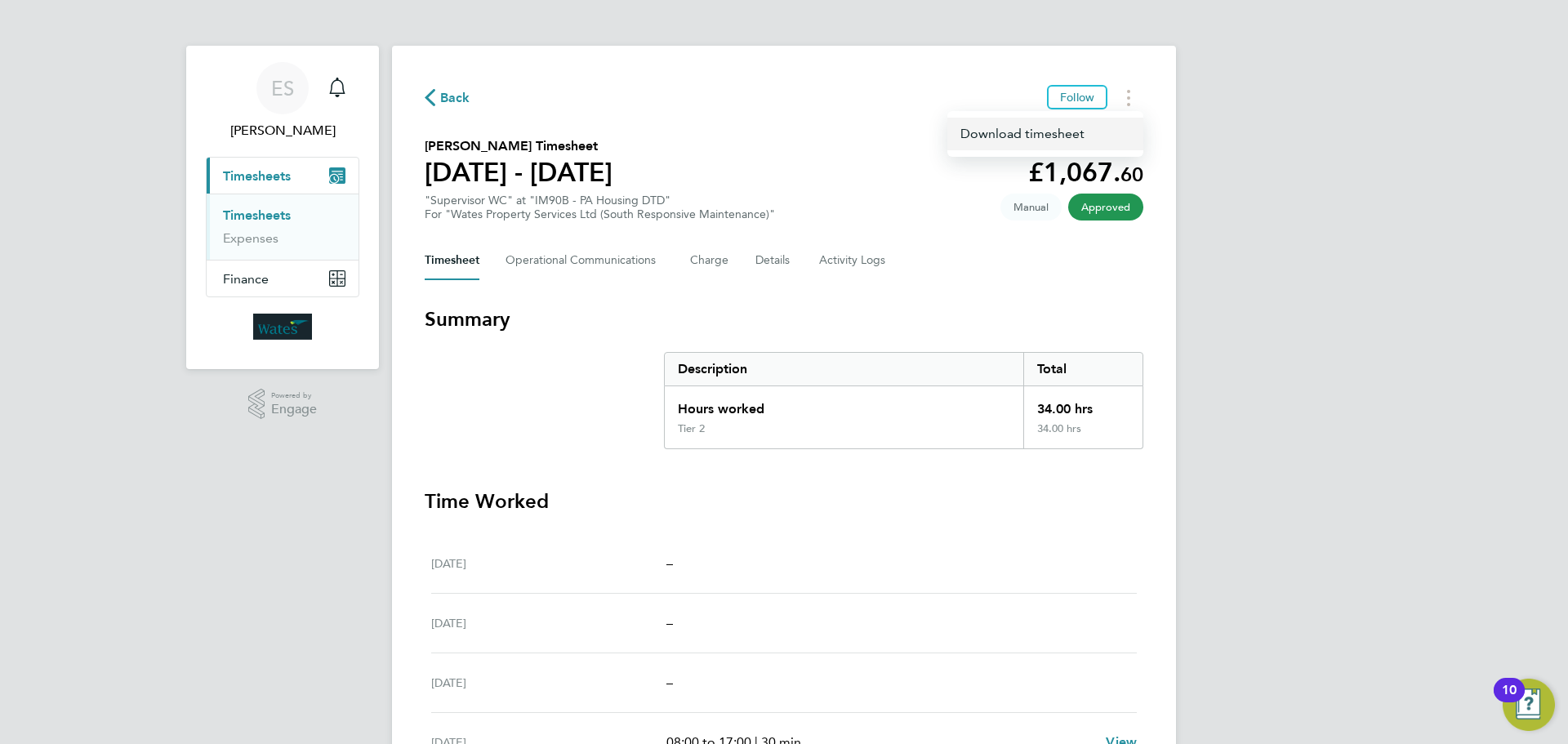
click at [1060, 132] on link "Download timesheet" at bounding box center [1045, 134] width 196 height 32
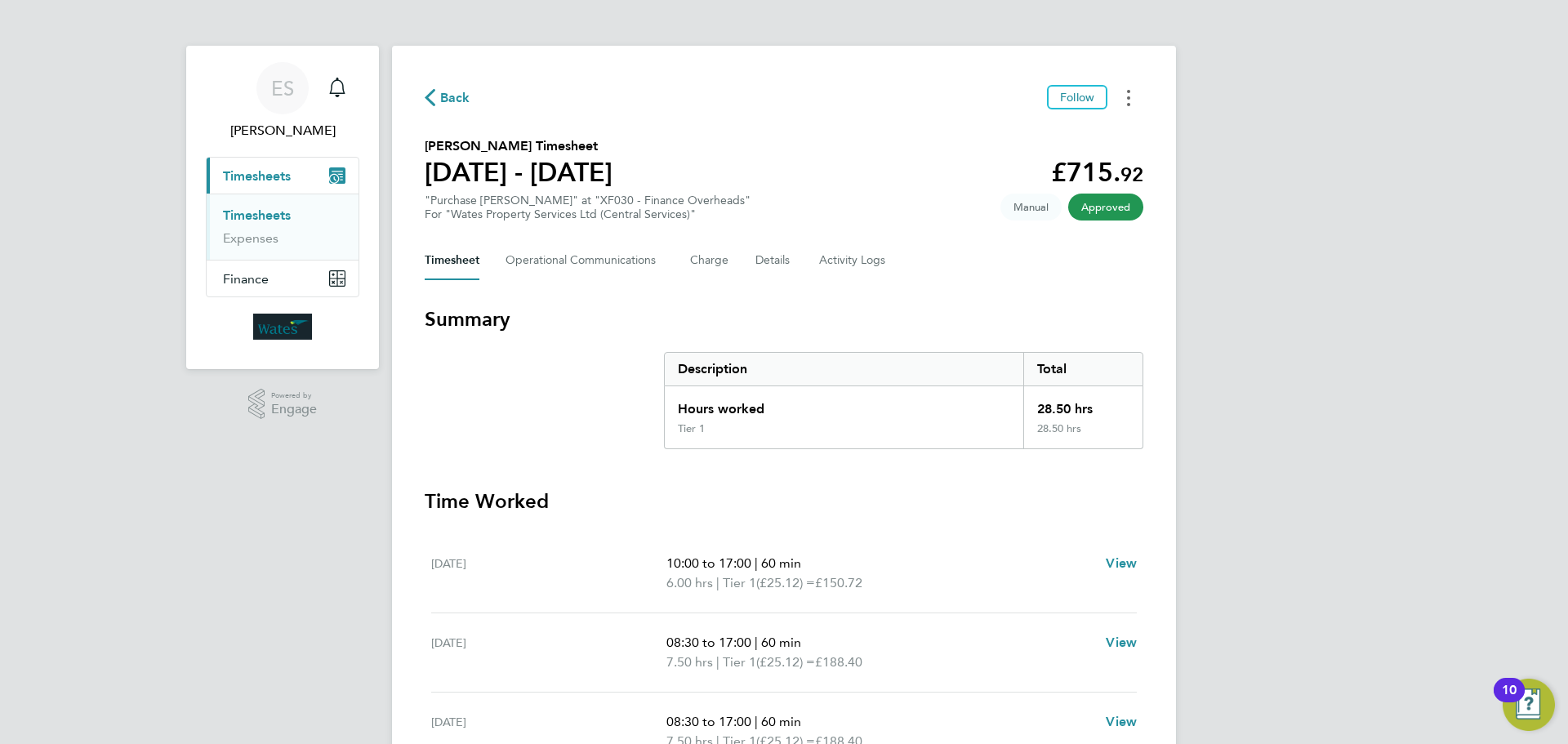
click at [1127, 86] on button "Timesheets Menu" at bounding box center [1129, 98] width 29 height 25
click at [1087, 130] on link "Download timesheet" at bounding box center [1045, 134] width 196 height 32
